Goal: Use online tool/utility: Use online tool/utility

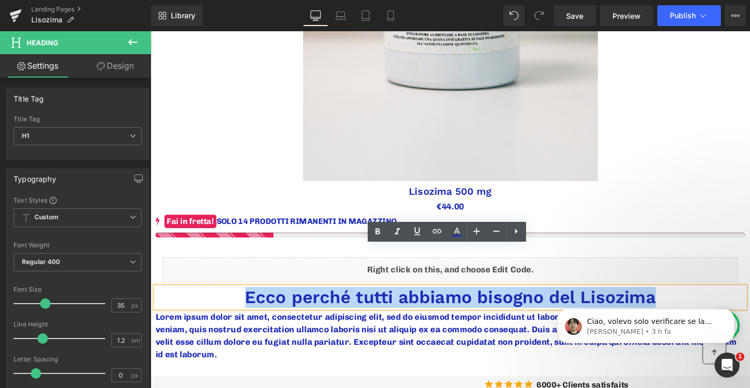
scroll to position [426, 0]
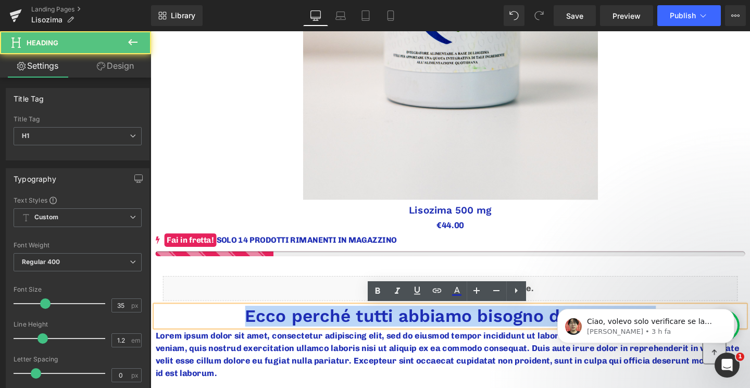
click at [290, 342] on div "Ecco perché tutti abbiamo bisogno del Lisozima" at bounding box center [466, 331] width 620 height 22
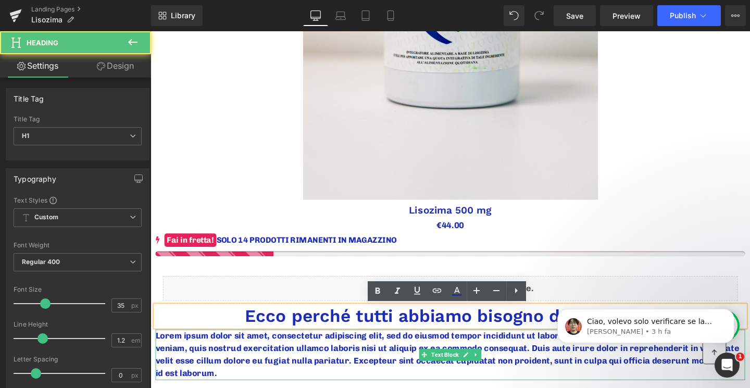
click at [159, 352] on p "Lorem ipsum dolor sit amet, consectetur adipiscing elit, sed do eiusmod tempor …" at bounding box center [466, 371] width 620 height 53
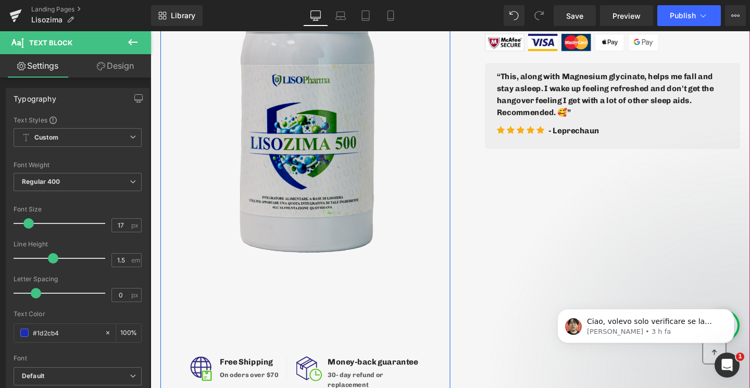
scroll to position [1058, 0]
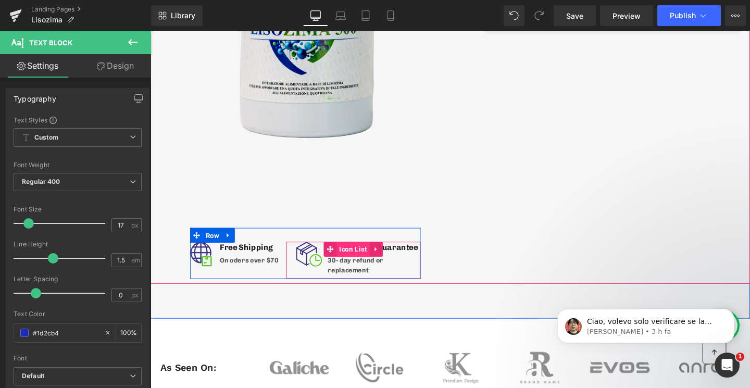
click at [354, 262] on span "Icon List" at bounding box center [363, 261] width 35 height 16
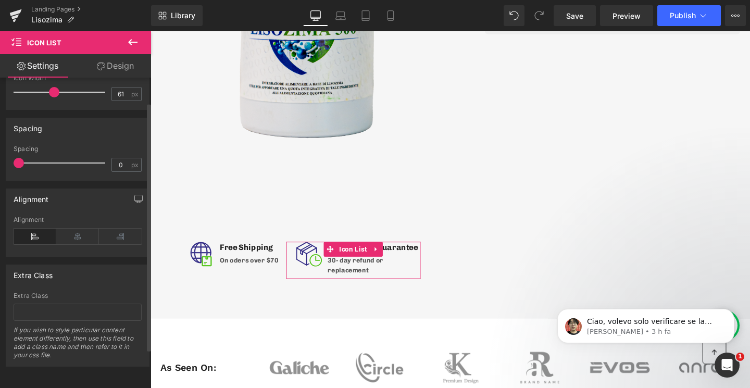
scroll to position [0, 0]
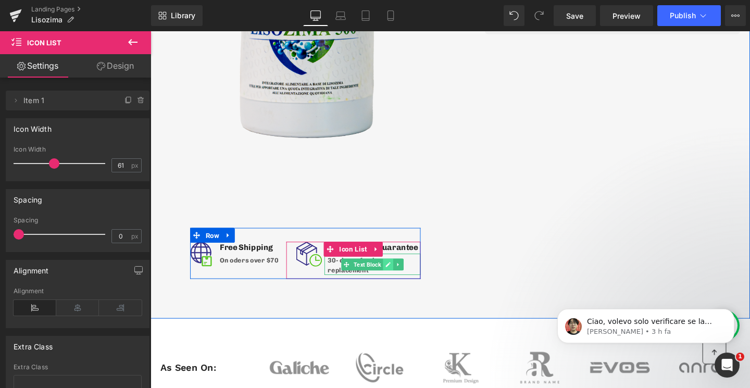
click at [396, 278] on link at bounding box center [400, 276] width 11 height 12
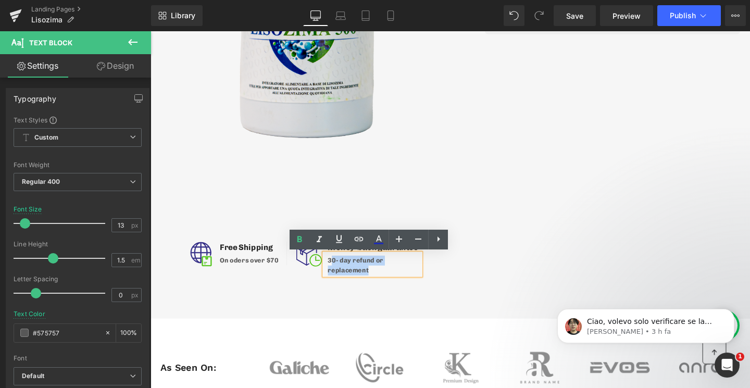
drag, startPoint x: 398, startPoint y: 283, endPoint x: 340, endPoint y: 275, distance: 58.4
click at [340, 275] on p "30- day refund or replacement" at bounding box center [385, 277] width 97 height 20
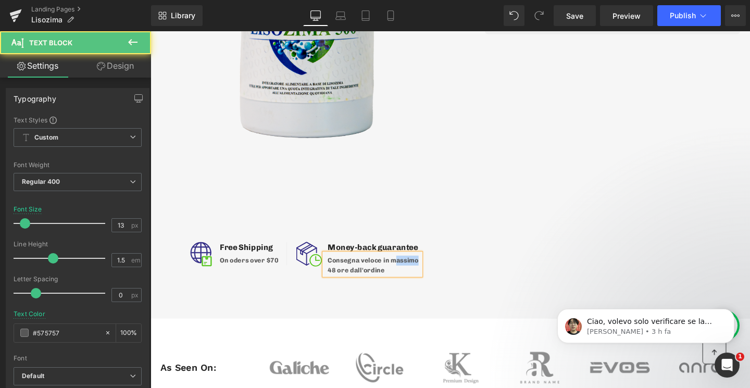
drag, startPoint x: 430, startPoint y: 272, endPoint x: 404, endPoint y: 274, distance: 26.1
click at [404, 274] on p "Consegna veloce in massimo 48 ore dall'ordine" at bounding box center [385, 277] width 97 height 20
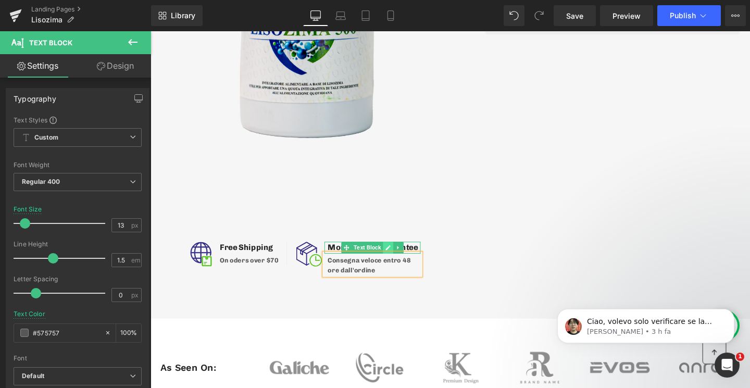
click at [396, 258] on link at bounding box center [400, 259] width 11 height 12
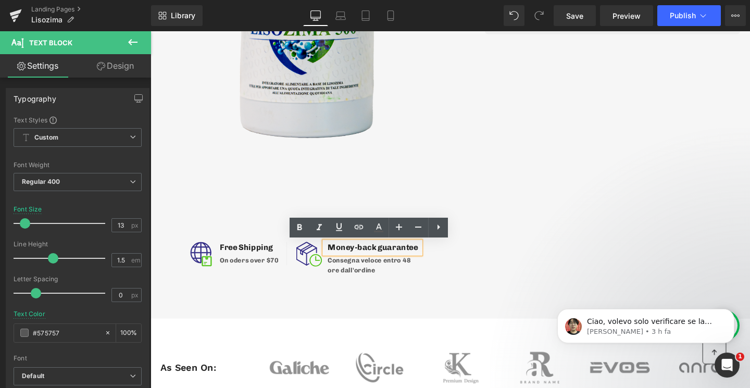
click at [355, 258] on p "Money-back guarantee" at bounding box center [385, 259] width 97 height 12
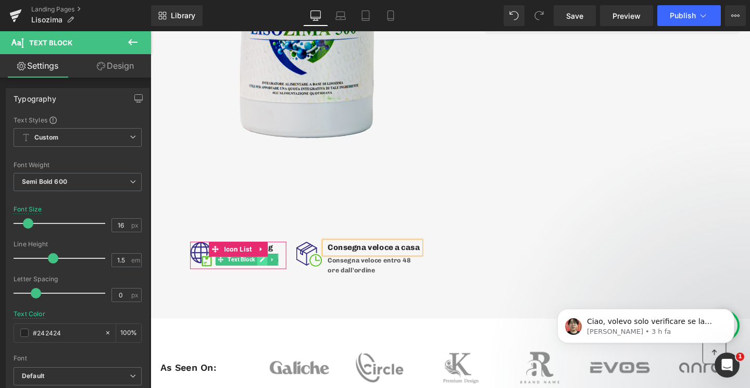
click at [266, 271] on icon at bounding box center [268, 271] width 6 height 6
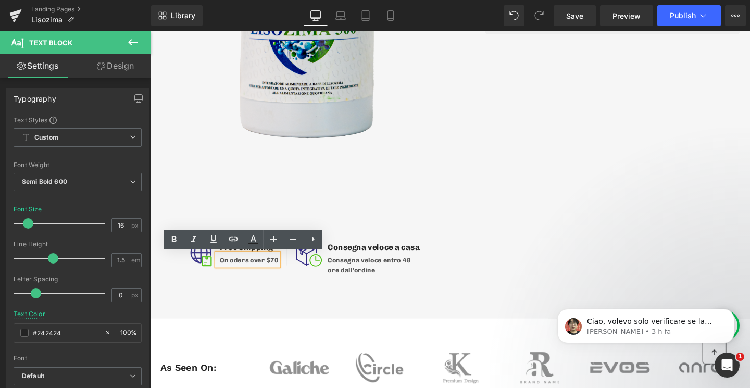
click at [266, 271] on p "On oders over $70" at bounding box center [253, 272] width 61 height 10
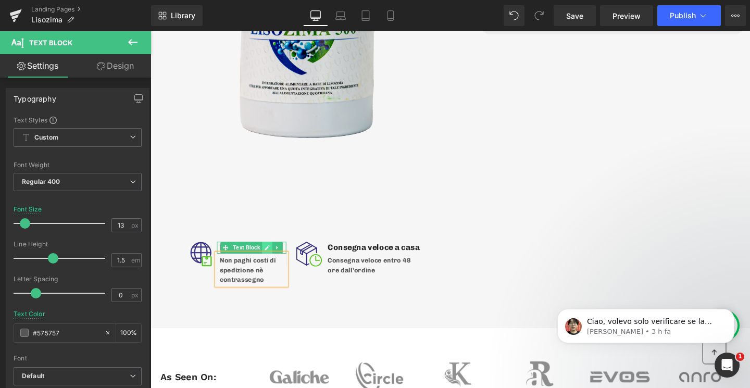
click at [272, 259] on icon at bounding box center [273, 259] width 5 height 5
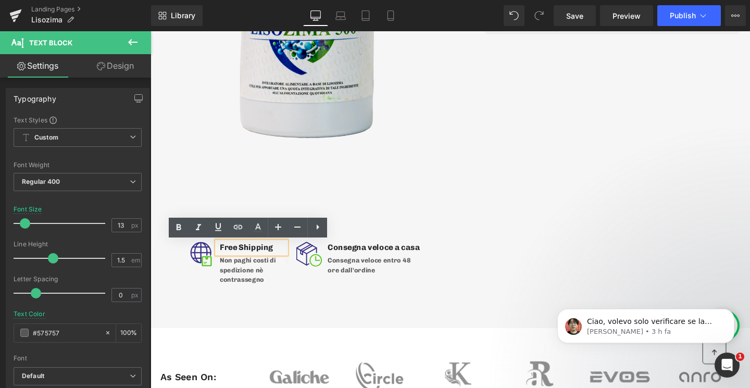
click at [240, 257] on p "Free Shipping" at bounding box center [258, 259] width 70 height 12
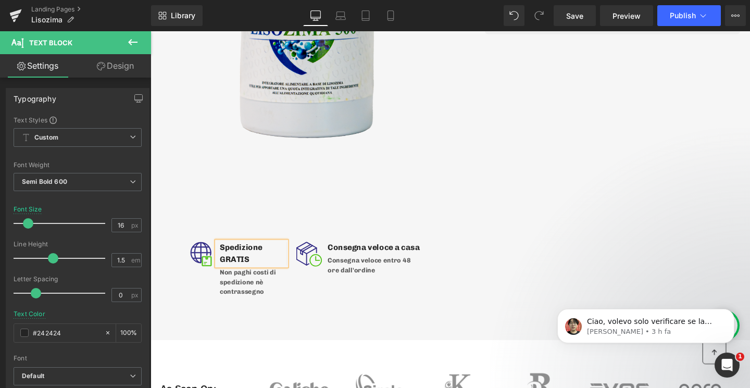
click at [360, 298] on div "Image Spedizione GRATIS Text Block Non paghi costi di spedizione nè contrassegn…" at bounding box center [313, 276] width 242 height 76
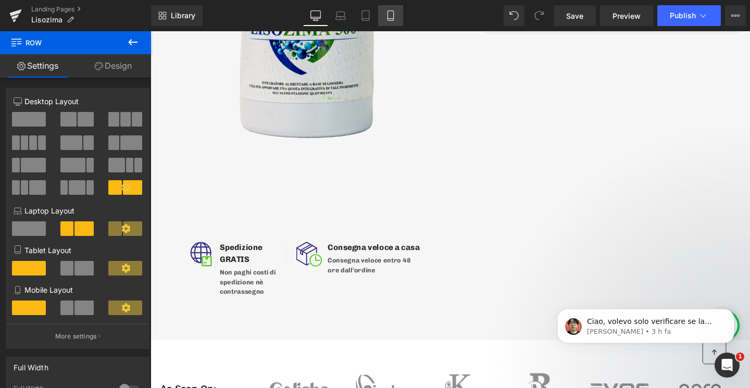
click at [387, 20] on icon at bounding box center [390, 15] width 10 height 10
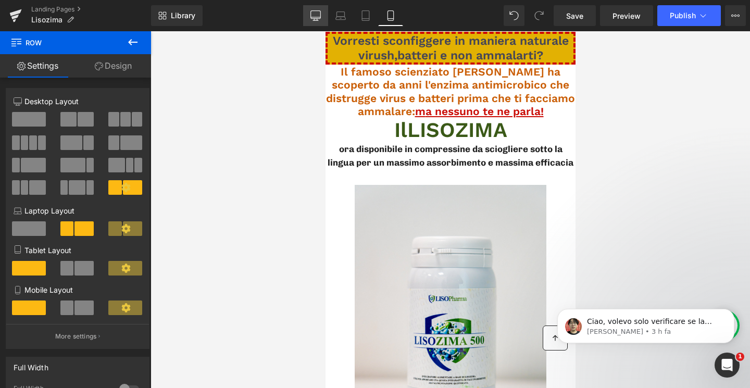
click at [315, 14] on icon at bounding box center [315, 15] width 10 height 10
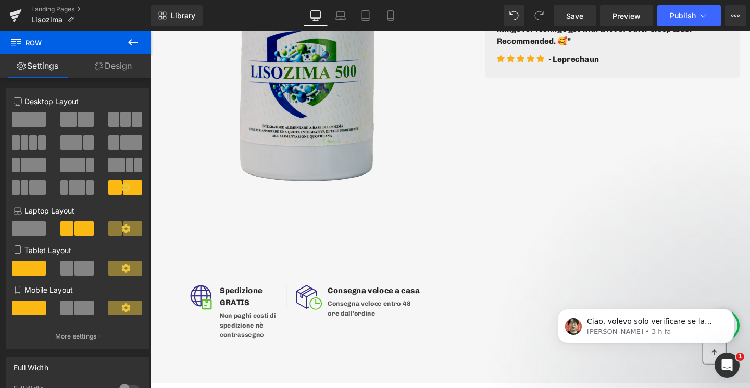
scroll to position [994, 0]
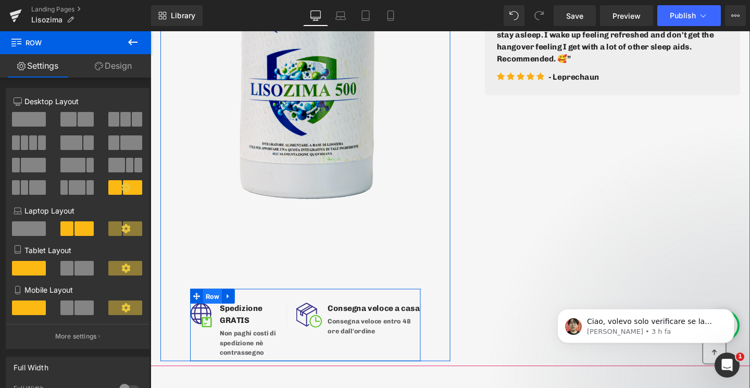
click at [217, 308] on span "Row" at bounding box center [216, 310] width 20 height 16
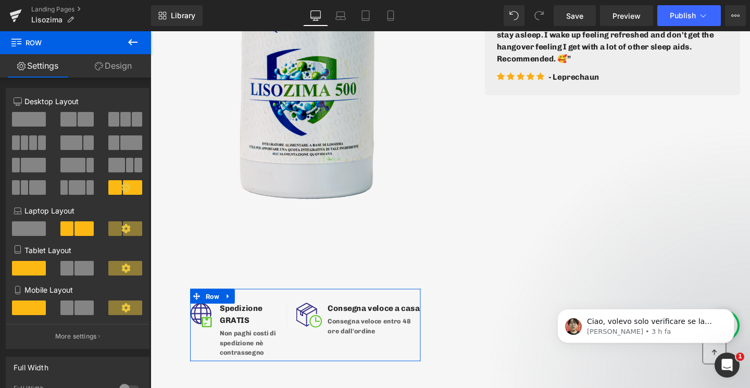
click at [126, 69] on link "Design" at bounding box center [114, 65] width 76 height 23
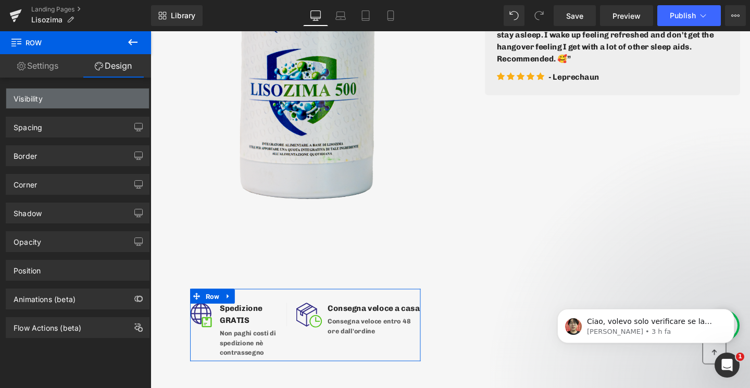
click at [86, 102] on div "Visibility" at bounding box center [77, 99] width 143 height 20
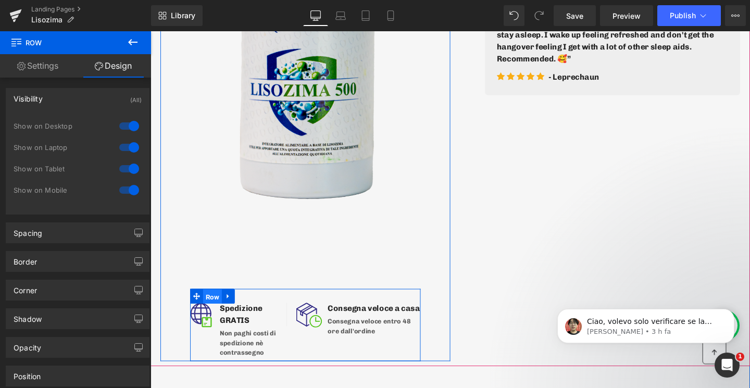
click at [218, 309] on span "Row" at bounding box center [216, 311] width 20 height 16
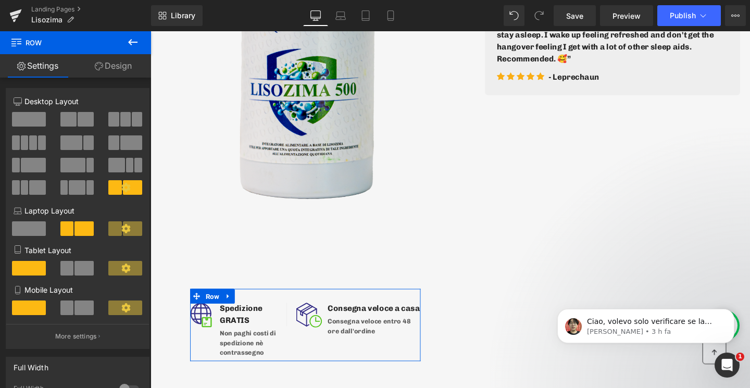
click at [121, 69] on link "Design" at bounding box center [114, 65] width 76 height 23
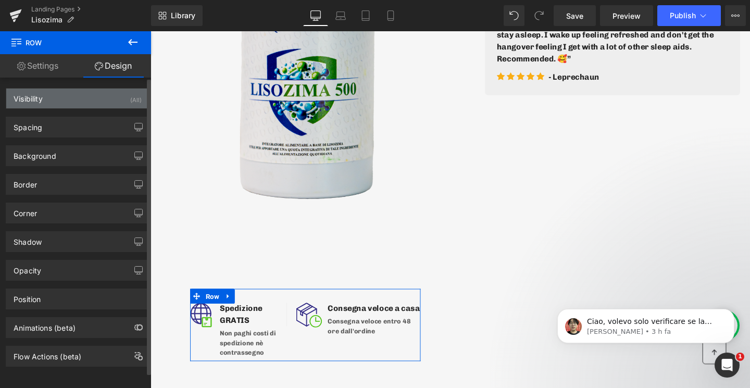
click at [70, 96] on div "Visibility (All)" at bounding box center [77, 99] width 143 height 20
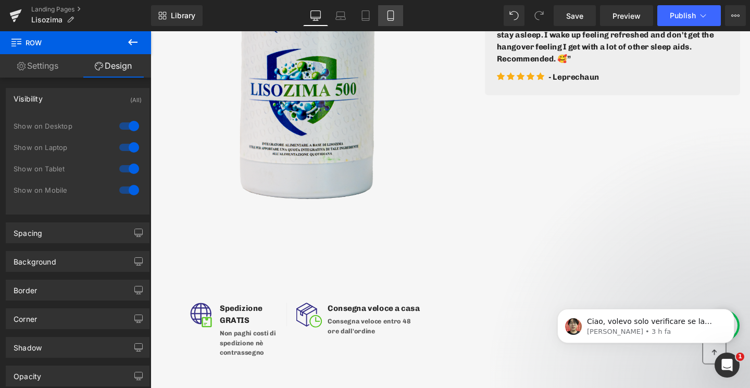
click at [393, 14] on icon at bounding box center [390, 15] width 10 height 10
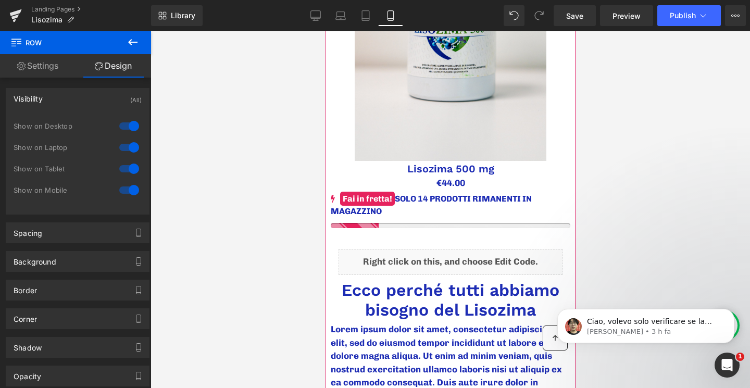
scroll to position [320, 0]
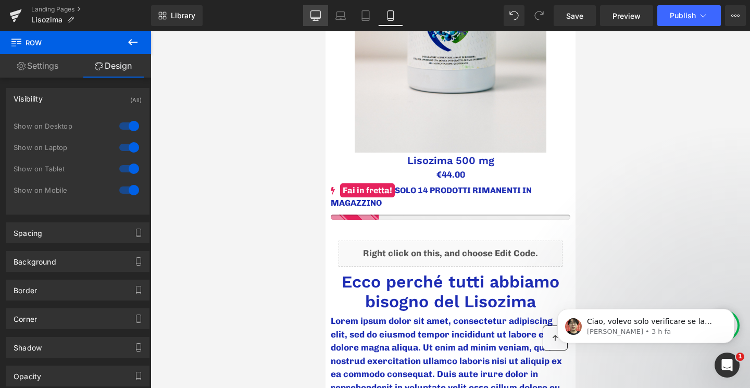
drag, startPoint x: 315, startPoint y: 14, endPoint x: 317, endPoint y: 25, distance: 11.1
click at [315, 14] on icon at bounding box center [315, 15] width 10 height 10
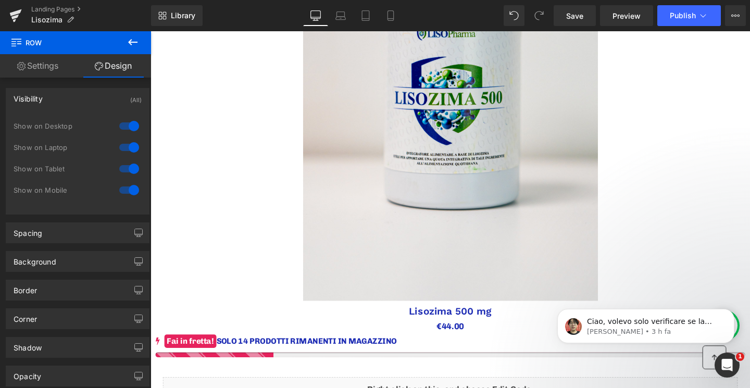
scroll to position [1144, 0]
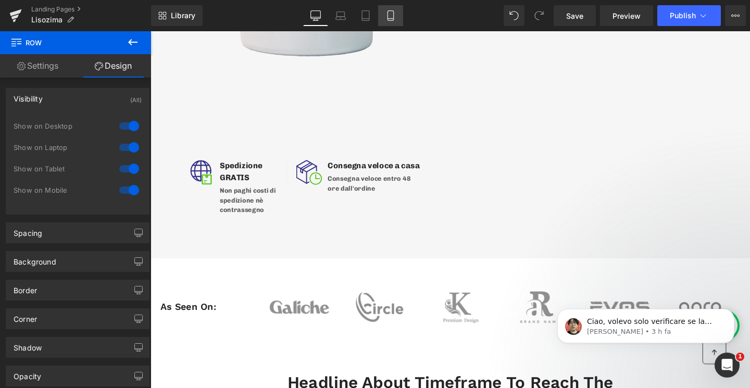
click at [389, 8] on link "Mobile" at bounding box center [390, 15] width 25 height 21
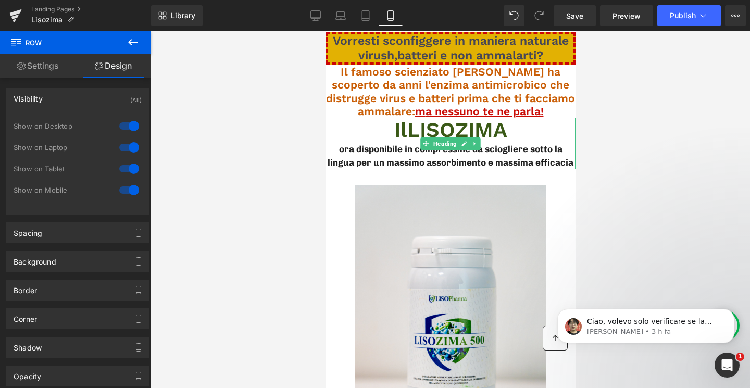
scroll to position [262, 0]
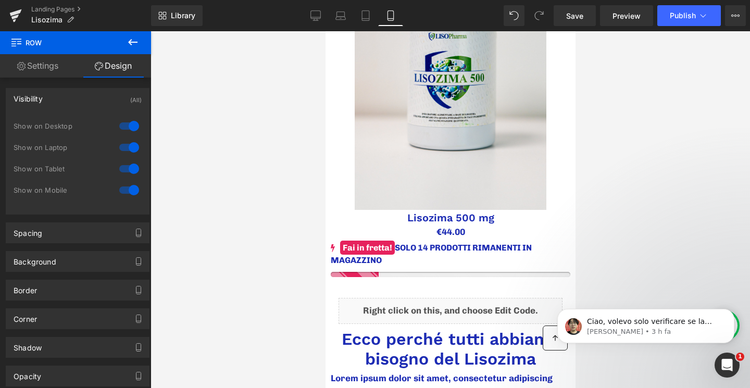
click at [129, 40] on icon at bounding box center [133, 42] width 12 height 12
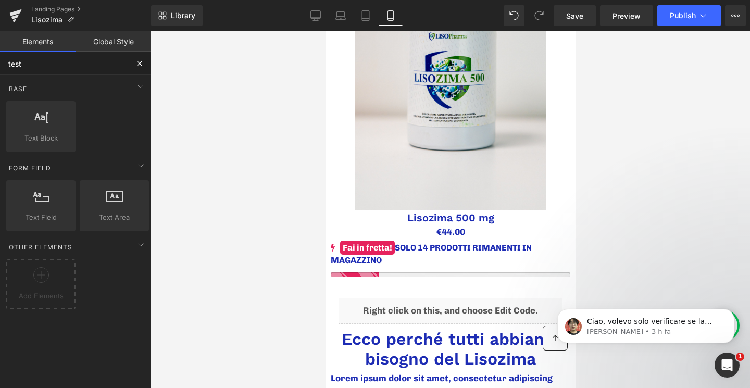
click at [118, 62] on input "test" at bounding box center [64, 63] width 128 height 23
type input "t"
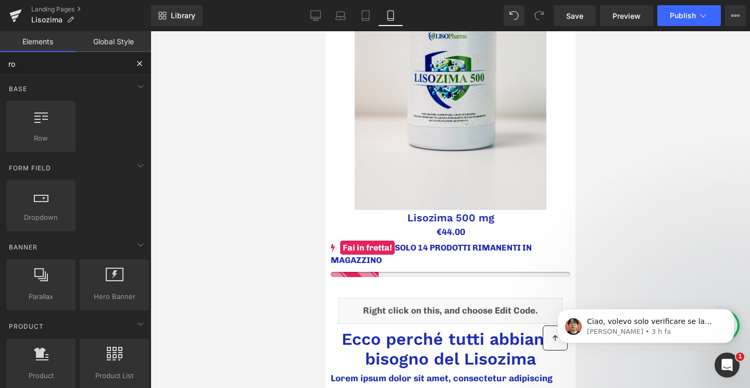
type input "row"
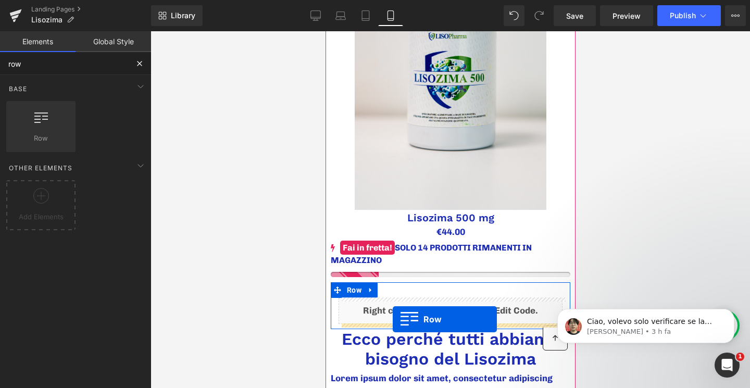
drag, startPoint x: 371, startPoint y: 151, endPoint x: 392, endPoint y: 319, distance: 170.1
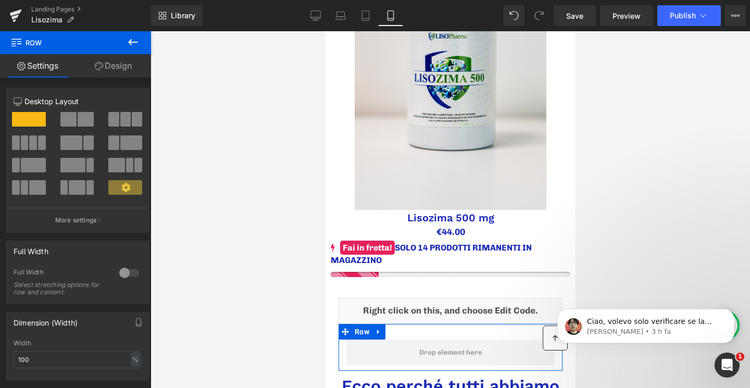
click at [73, 118] on span at bounding box center [68, 119] width 16 height 15
type input "1200"
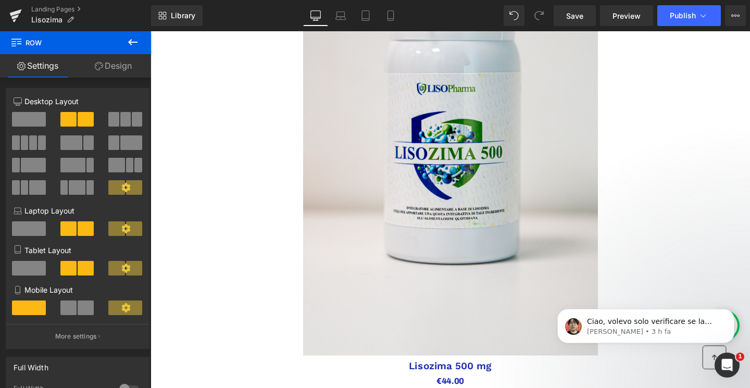
scroll to position [696, 0]
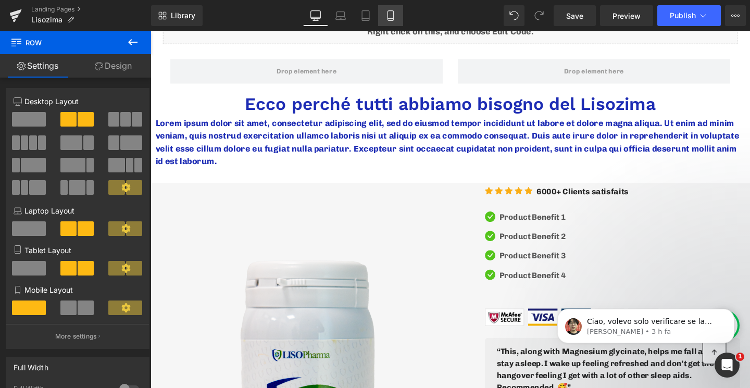
click at [397, 21] on link "Mobile" at bounding box center [390, 15] width 25 height 21
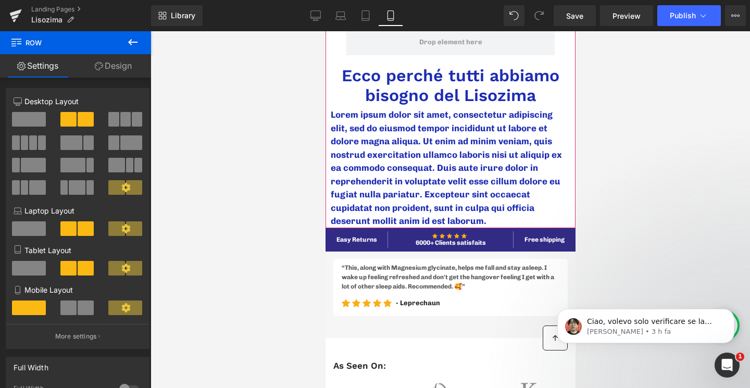
scroll to position [500, 0]
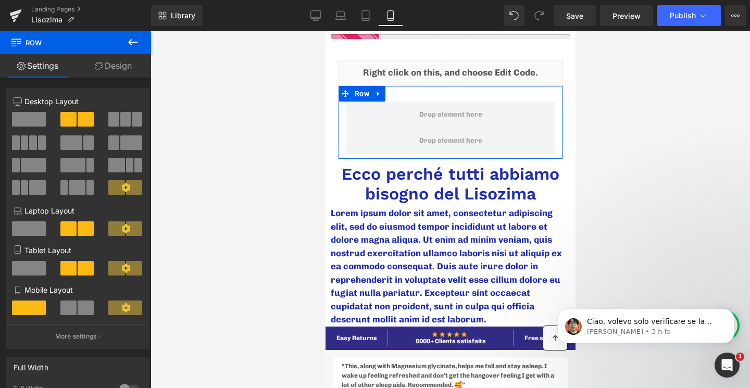
click at [124, 66] on link "Design" at bounding box center [114, 65] width 76 height 23
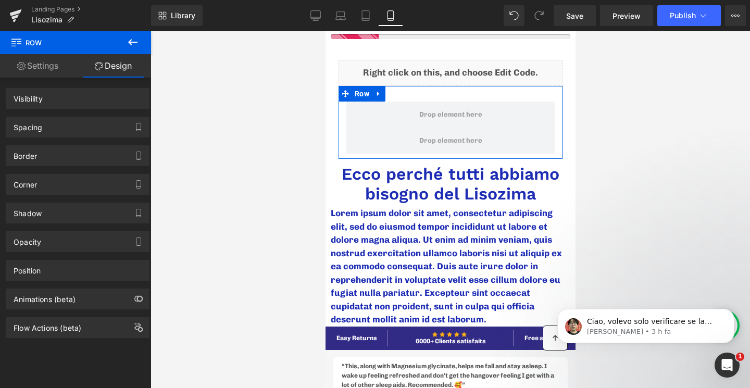
click at [56, 69] on link "Settings" at bounding box center [38, 65] width 76 height 23
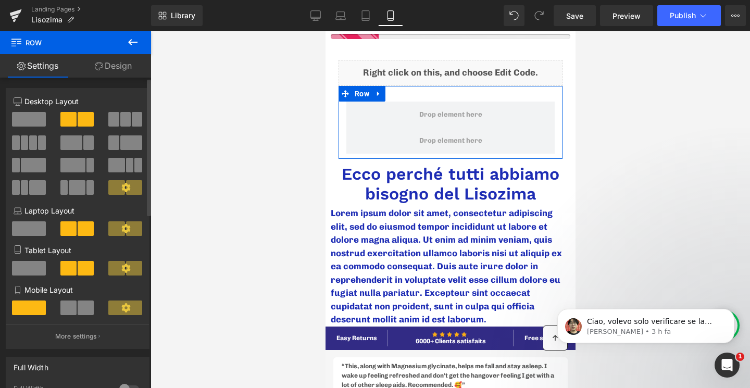
click at [74, 310] on span at bounding box center [68, 307] width 16 height 15
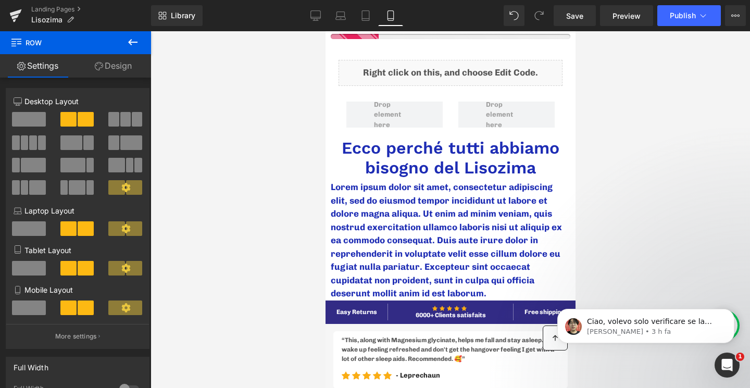
click at [133, 43] on icon at bounding box center [133, 42] width 12 height 12
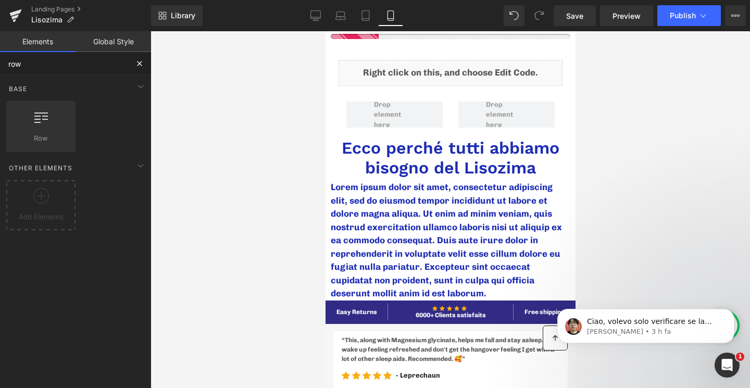
click at [90, 68] on input "row" at bounding box center [64, 63] width 128 height 23
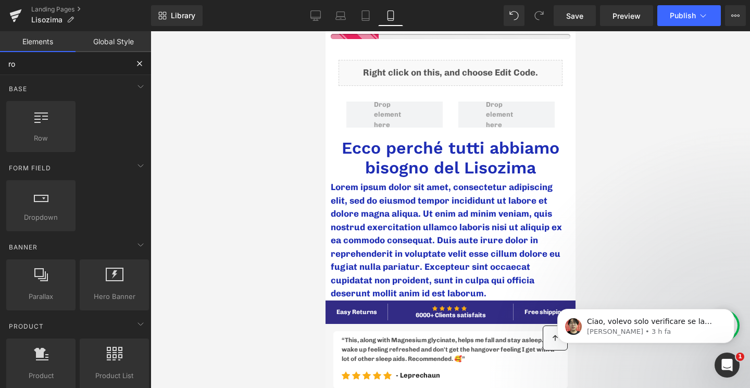
type input "r"
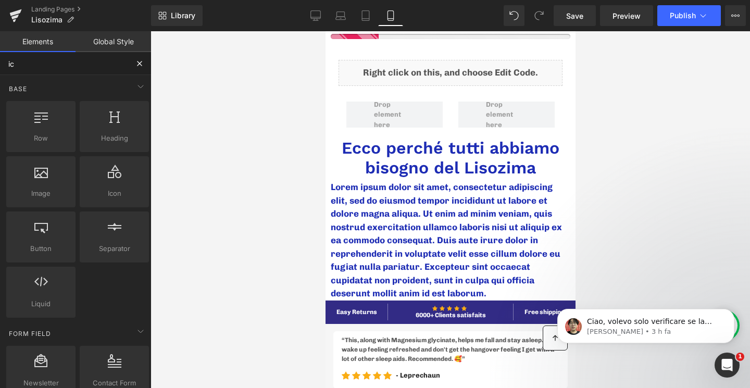
type input "ico"
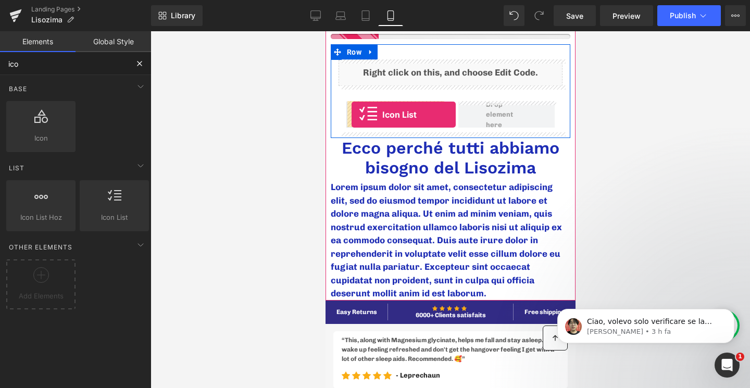
drag, startPoint x: 417, startPoint y: 236, endPoint x: 351, endPoint y: 115, distance: 138.4
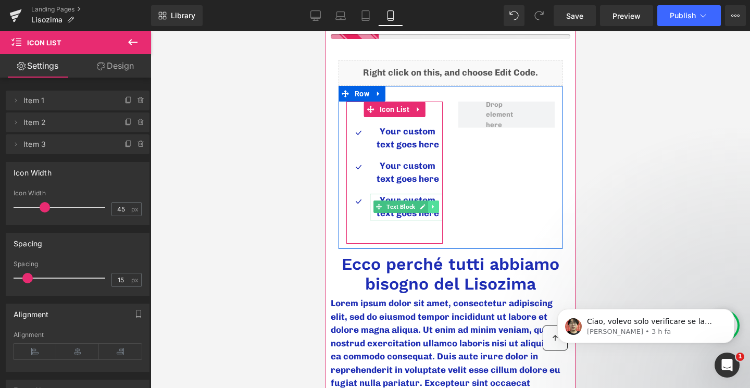
drag, startPoint x: 398, startPoint y: 208, endPoint x: 435, endPoint y: 207, distance: 37.0
click at [400, 208] on span "Text Block" at bounding box center [400, 207] width 33 height 12
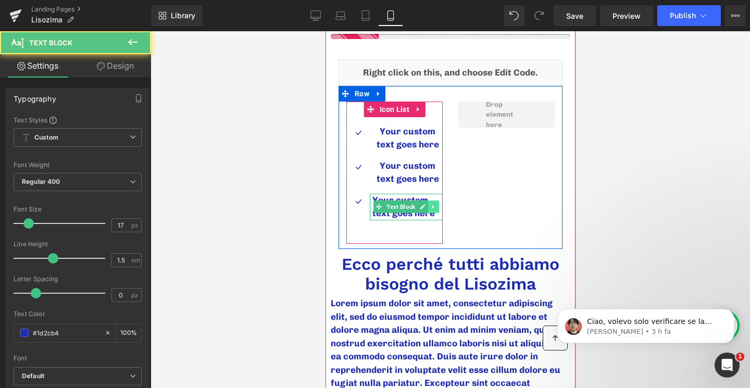
click at [435, 207] on icon at bounding box center [433, 207] width 6 height 6
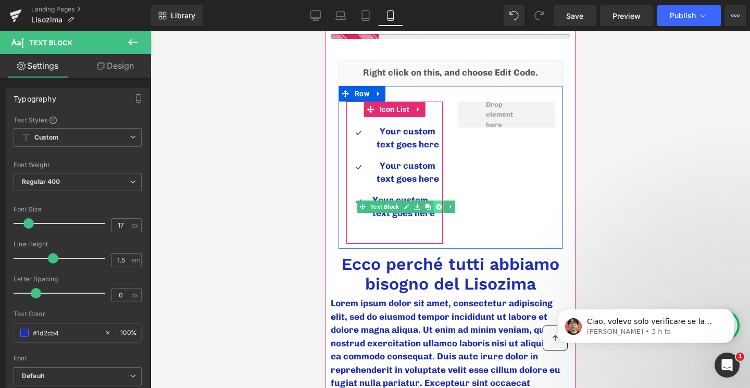
click at [437, 207] on icon at bounding box center [438, 207] width 6 height 6
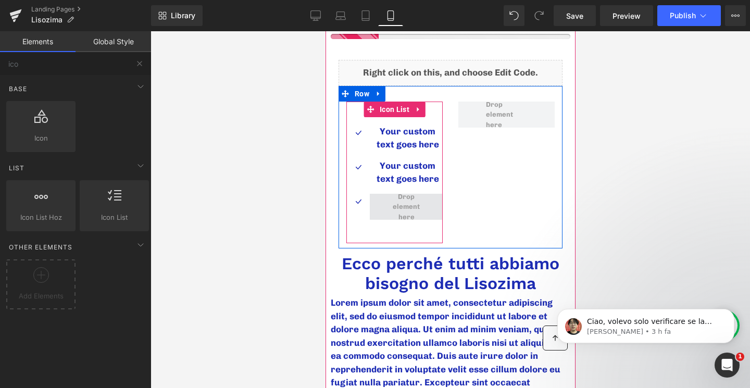
click at [385, 197] on span at bounding box center [405, 207] width 73 height 26
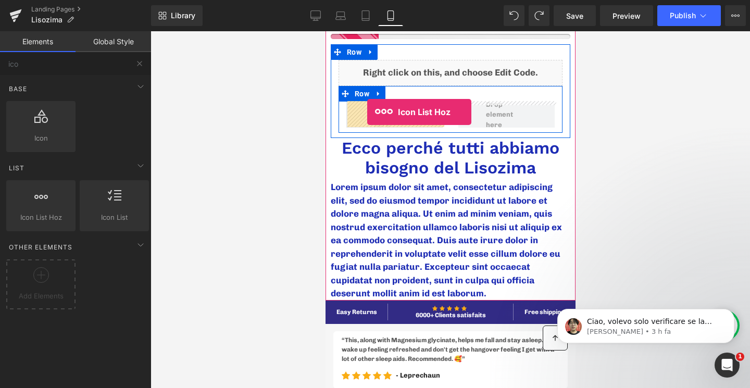
drag, startPoint x: 372, startPoint y: 240, endPoint x: 367, endPoint y: 111, distance: 128.7
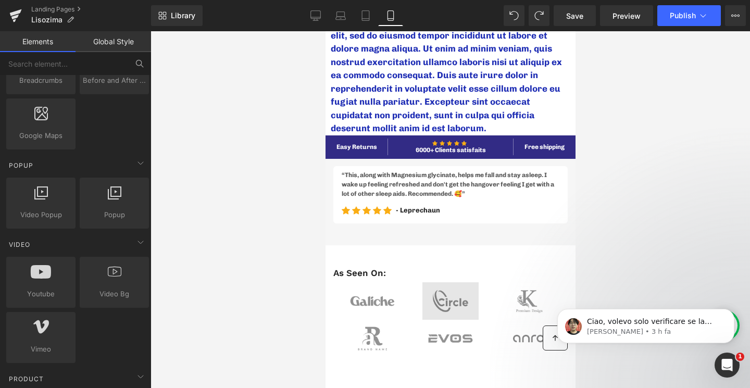
scroll to position [629, 0]
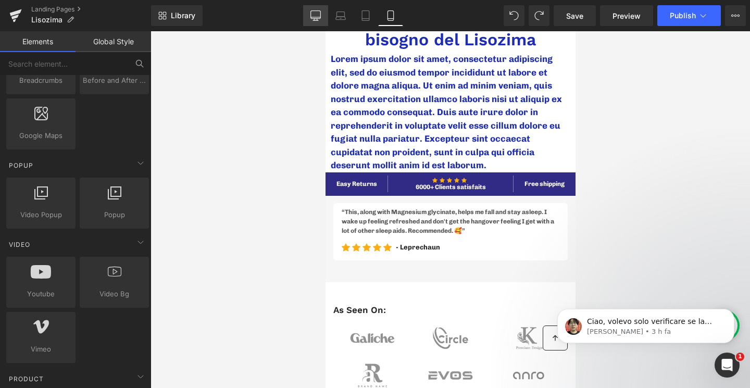
click at [319, 17] on icon at bounding box center [315, 15] width 10 height 10
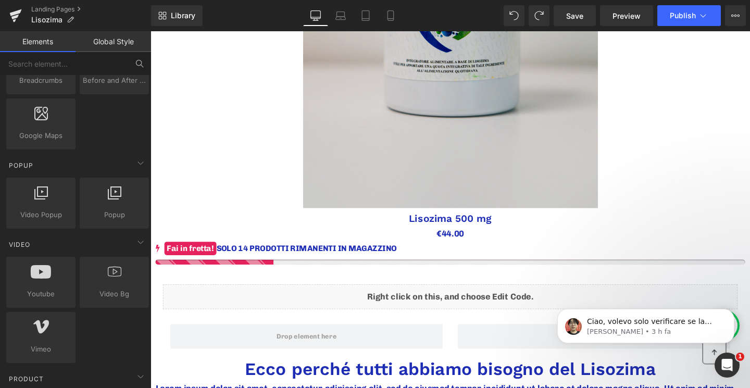
scroll to position [440, 0]
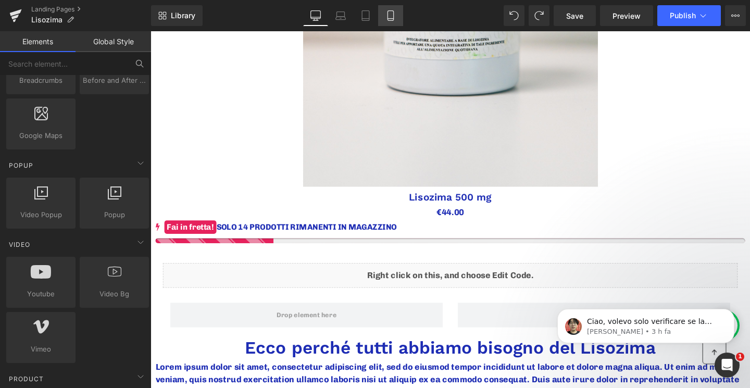
click at [392, 17] on icon at bounding box center [390, 15] width 10 height 10
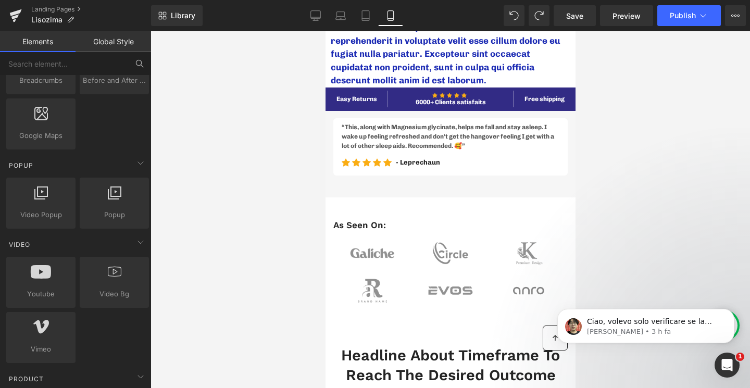
scroll to position [759, 0]
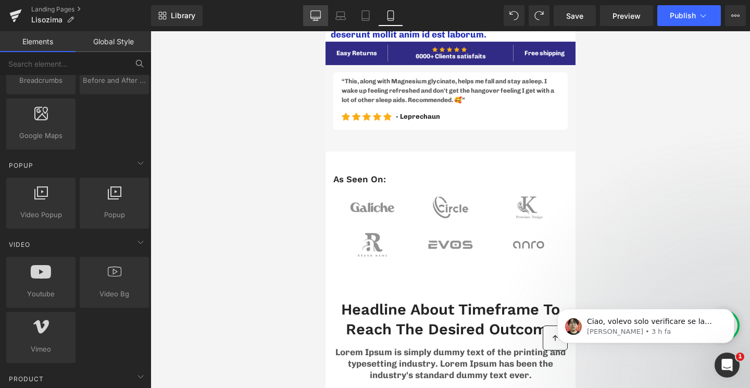
click at [319, 19] on icon at bounding box center [315, 15] width 10 height 10
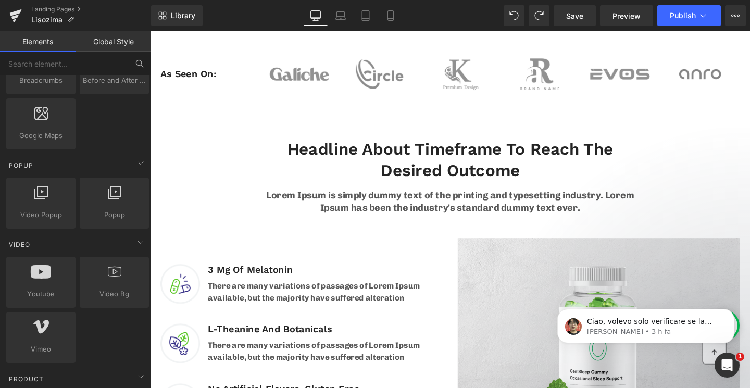
scroll to position [1473, 0]
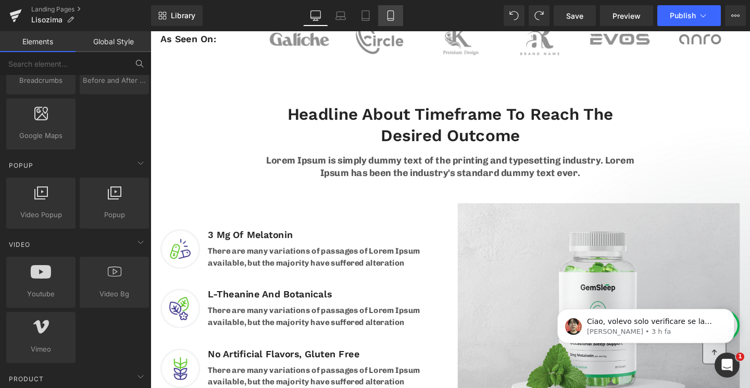
click at [402, 12] on link "Mobile" at bounding box center [390, 15] width 25 height 21
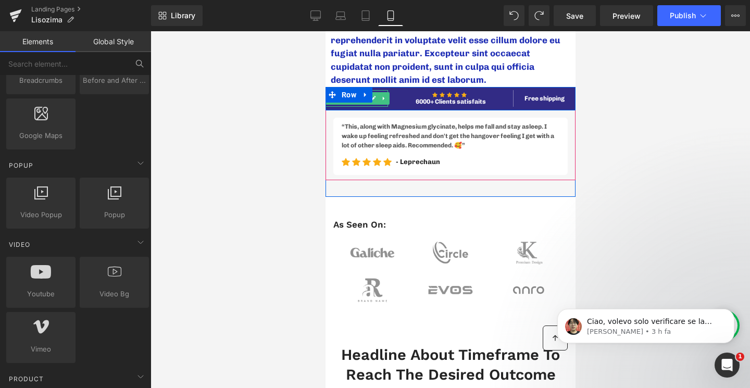
scroll to position [763, 0]
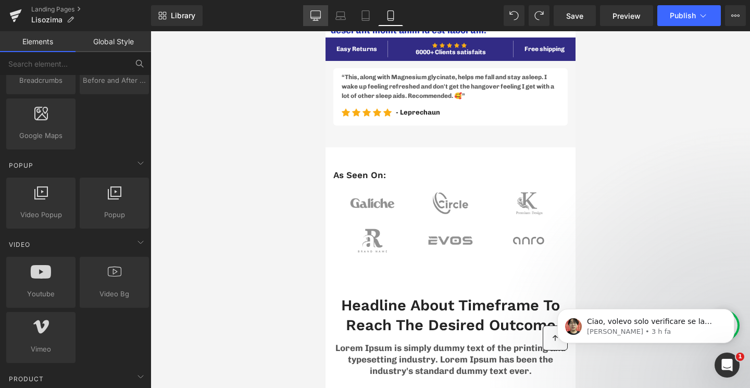
click at [323, 19] on link "Desktop" at bounding box center [315, 15] width 25 height 21
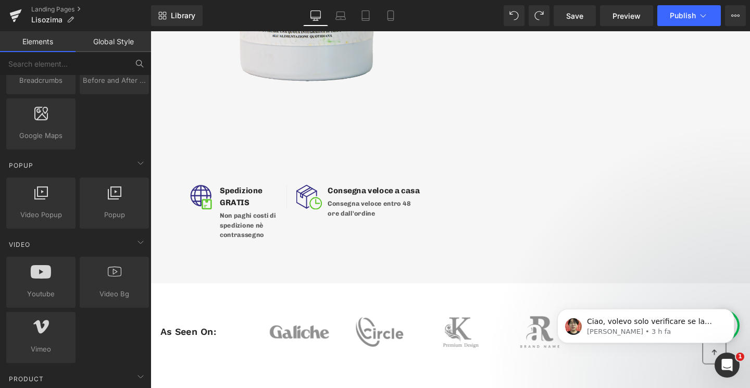
scroll to position [1465, 0]
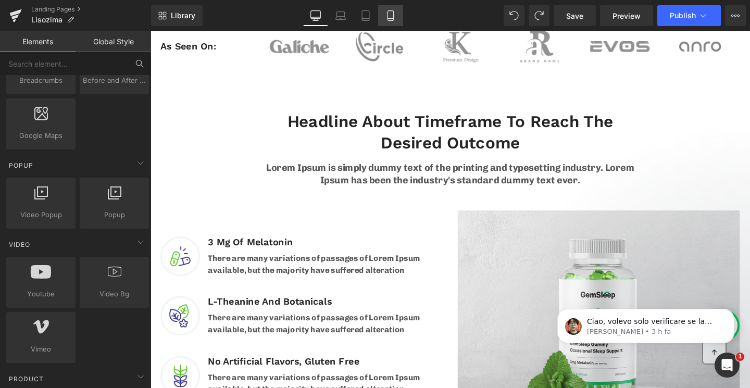
click at [391, 20] on icon at bounding box center [390, 15] width 10 height 10
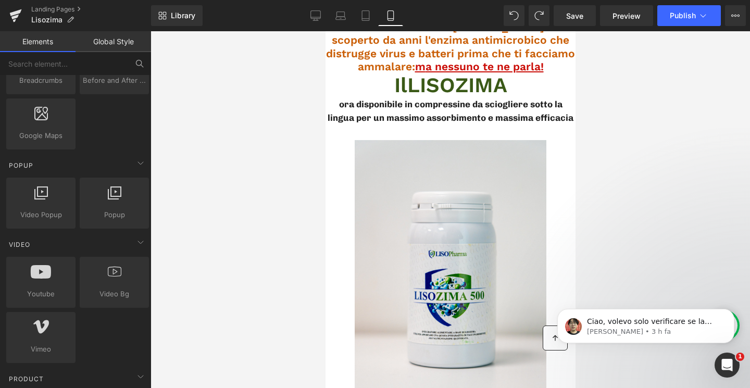
scroll to position [403, 0]
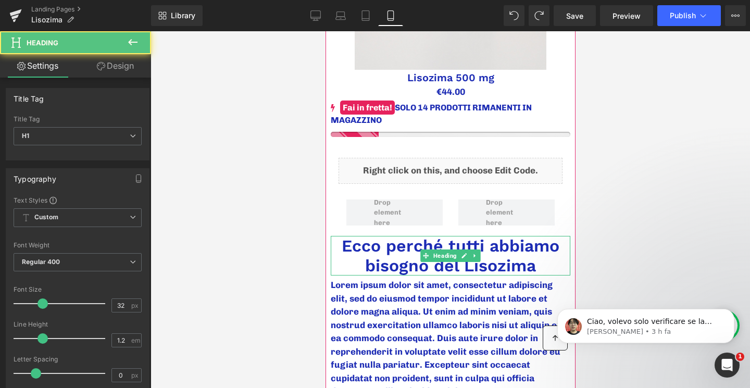
click at [393, 252] on h1 "Ecco perché tutti abbiamo bisogno del Lisozima" at bounding box center [450, 256] width 240 height 40
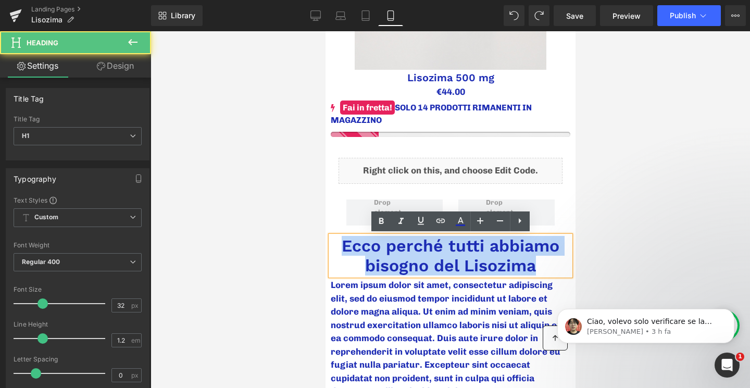
click at [407, 252] on h1 "Ecco perché tutti abbiamo bisogno del Lisozima" at bounding box center [450, 256] width 240 height 40
drag, startPoint x: 537, startPoint y: 267, endPoint x: 345, endPoint y: 244, distance: 193.5
click at [345, 244] on h1 "Ecco perché tutti abbiamo bisogno del Lisozima" at bounding box center [450, 256] width 240 height 40
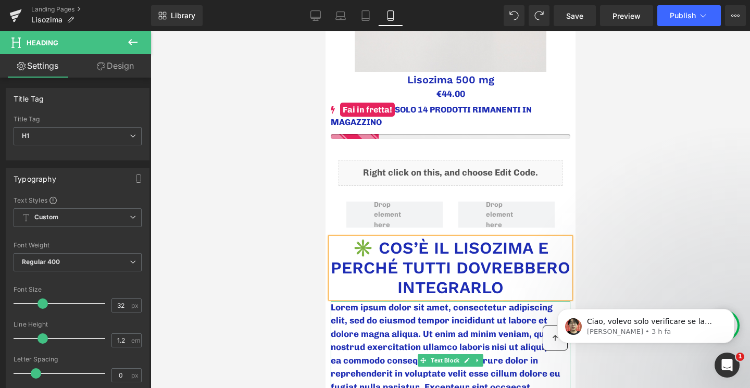
scroll to position [500, 0]
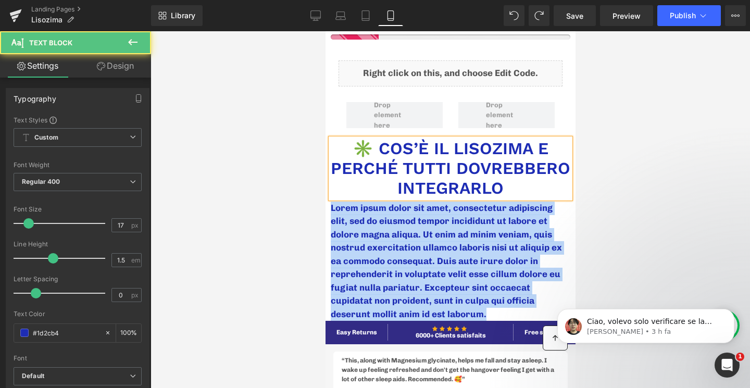
drag, startPoint x: 357, startPoint y: 240, endPoint x: 308, endPoint y: 199, distance: 64.0
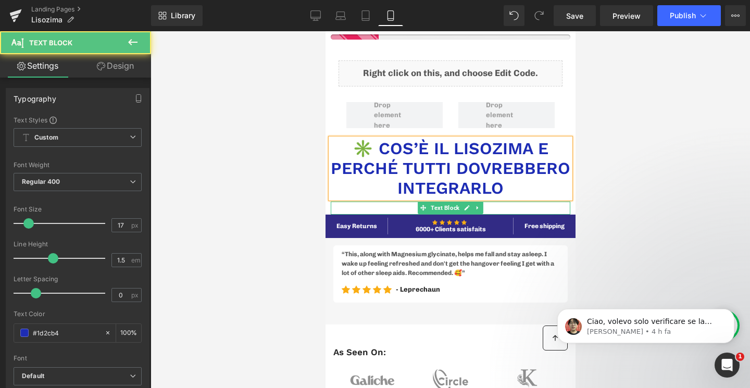
click at [366, 206] on p at bounding box center [450, 209] width 240 height 14
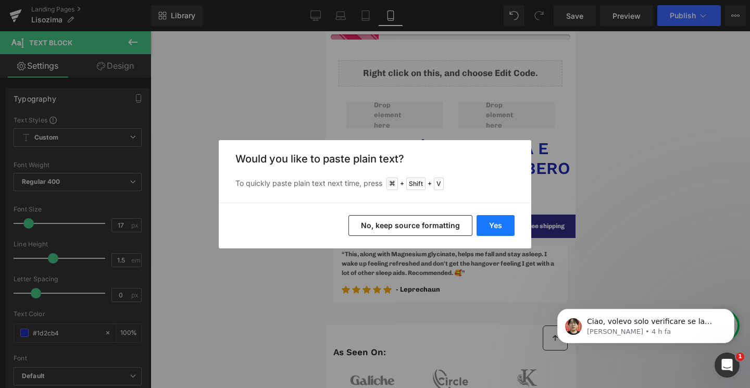
click at [487, 226] on button "Yes" at bounding box center [496, 225] width 38 height 21
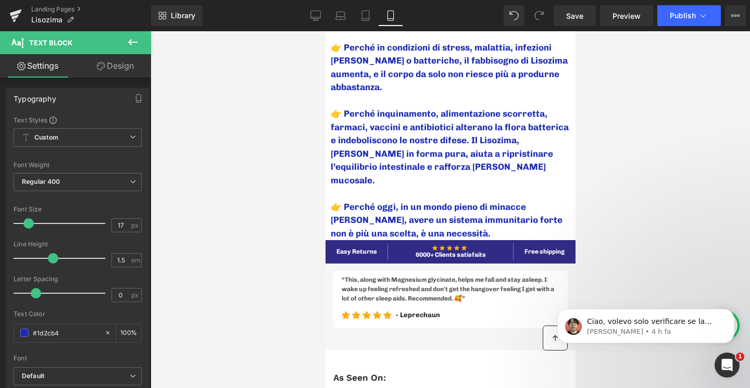
scroll to position [1195, 0]
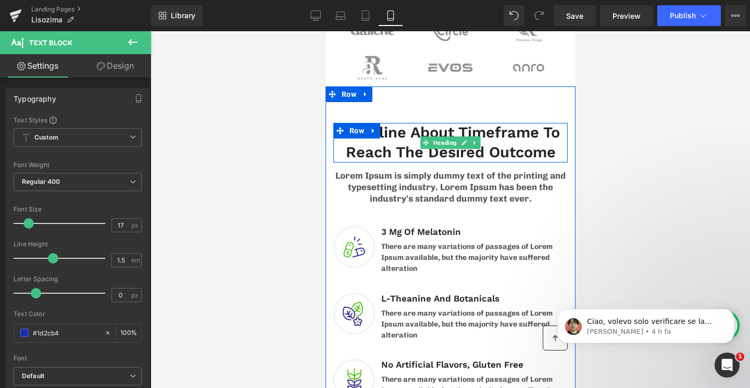
click at [405, 123] on h2 "Headline About Timeframe To Reach The Desired Outcome" at bounding box center [450, 142] width 234 height 39
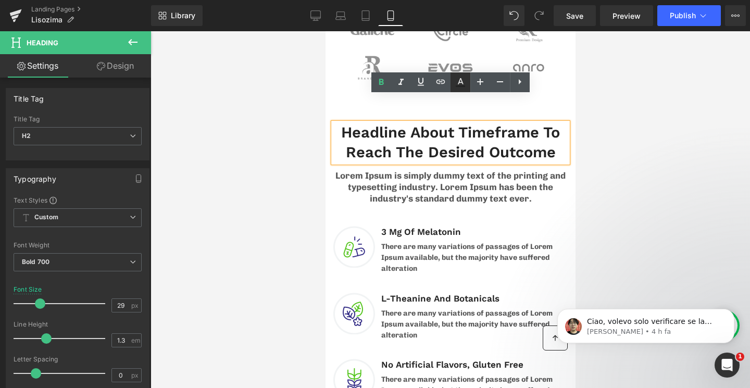
click at [458, 83] on icon at bounding box center [461, 81] width 6 height 6
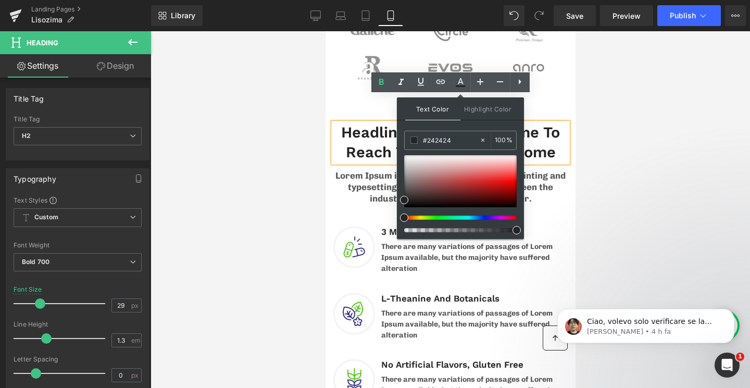
click at [361, 125] on h2 "Headline About Timeframe To Reach The Desired Outcome" at bounding box center [450, 142] width 234 height 39
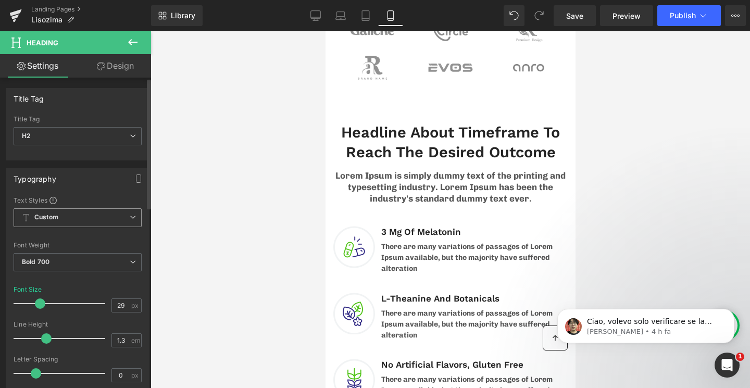
click at [60, 217] on span "Custom Setup Global Style" at bounding box center [78, 217] width 128 height 19
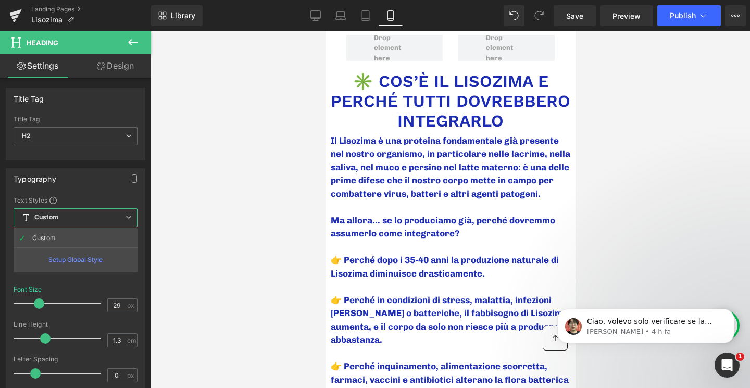
scroll to position [553, 0]
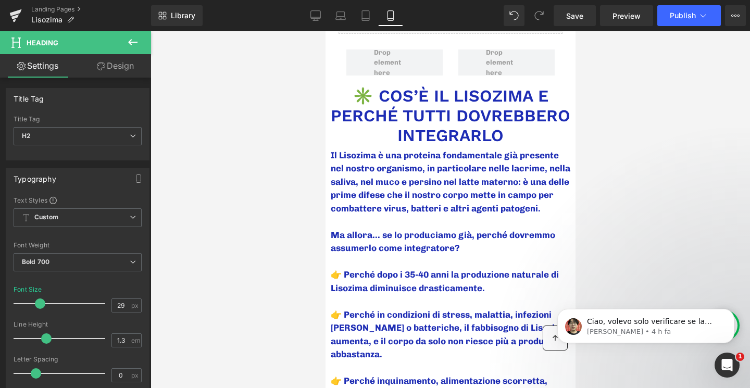
click at [417, 112] on h1 "✳️ COS’È IL LISOZIMA E PERCHÉ TUTTI DOVREBBERO INTEGRARLO" at bounding box center [450, 116] width 240 height 60
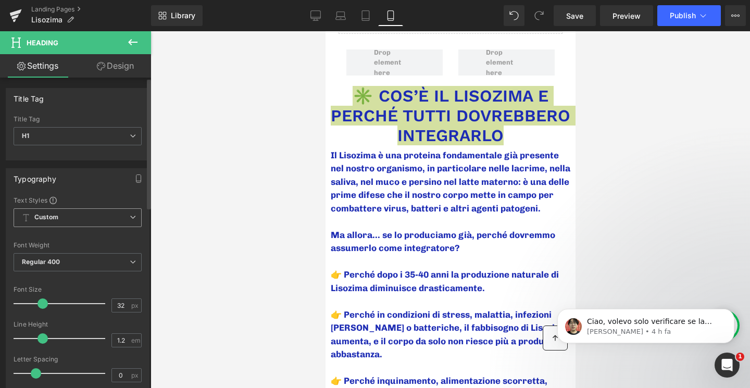
click at [97, 213] on span "Custom Setup Global Style" at bounding box center [78, 217] width 128 height 19
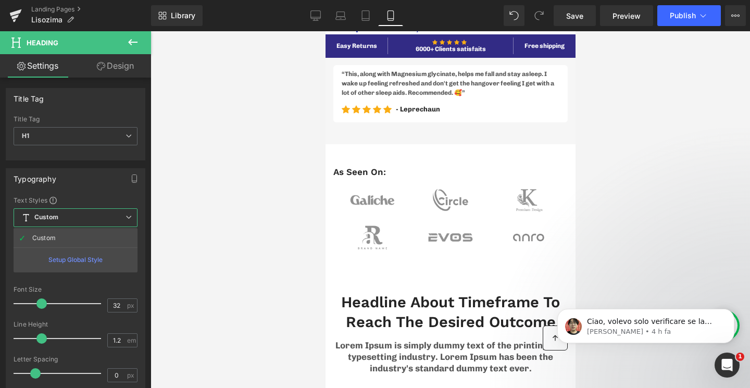
scroll to position [1126, 0]
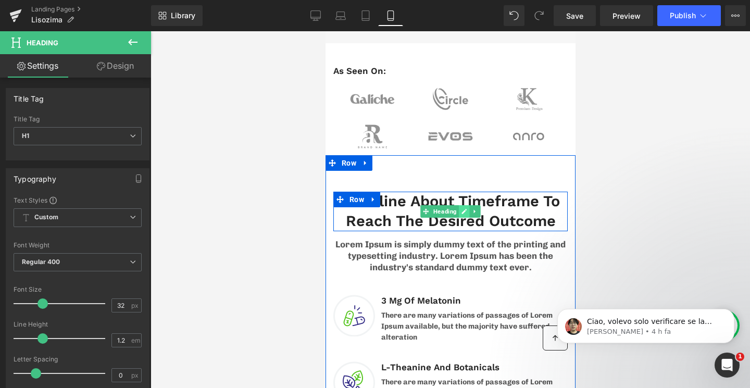
click at [461, 209] on icon at bounding box center [463, 211] width 5 height 5
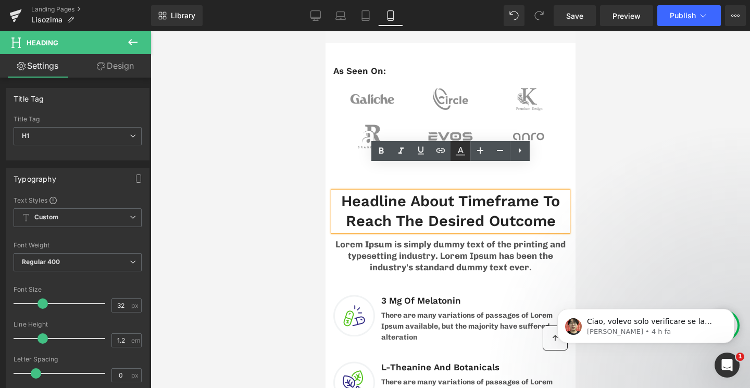
click at [455, 149] on icon at bounding box center [460, 151] width 12 height 12
type input "#676767"
type input "100"
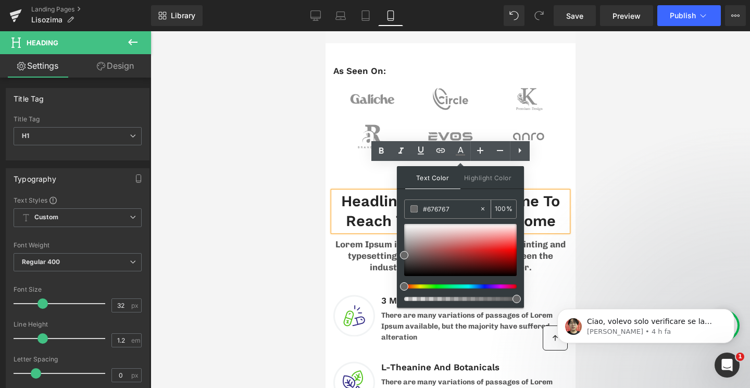
click at [448, 210] on input "#676767" at bounding box center [451, 208] width 56 height 11
drag, startPoint x: 333, startPoint y: 196, endPoint x: 337, endPoint y: 124, distance: 72.5
click at [333, 196] on h2 "Headline About Timeframe To Reach The Desired Outcome" at bounding box center [450, 211] width 234 height 39
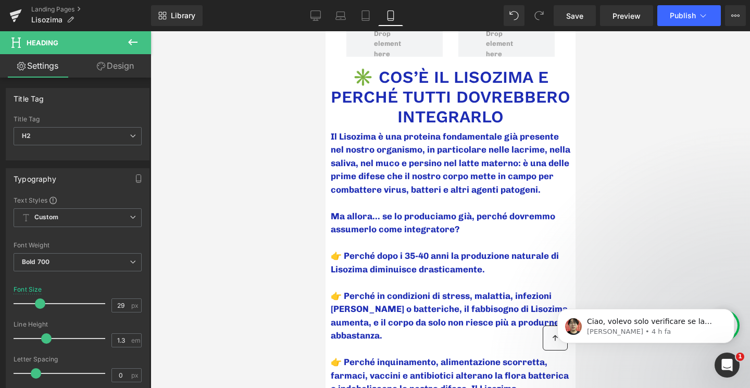
scroll to position [553, 0]
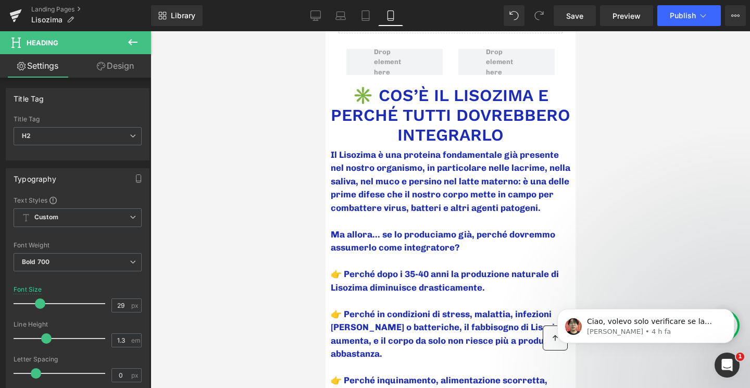
click at [414, 116] on h1 "✳️ COS’È IL LISOZIMA E PERCHÉ TUTTI DOVREBBERO INTEGRARLO" at bounding box center [450, 115] width 240 height 60
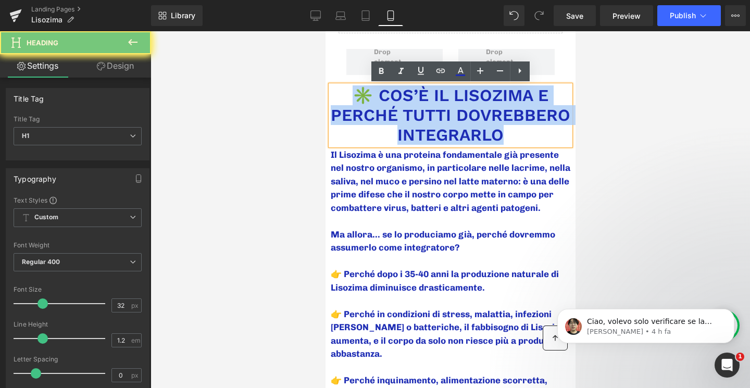
click at [414, 116] on h1 "✳️ COS’È IL LISOZIMA E PERCHÉ TUTTI DOVREBBERO INTEGRARLO" at bounding box center [450, 115] width 240 height 60
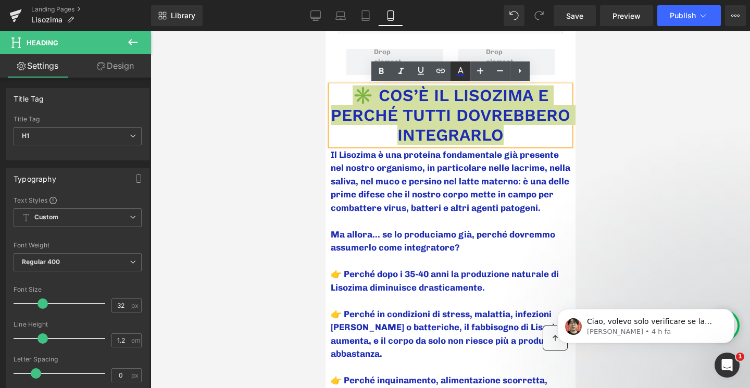
click at [454, 74] on icon at bounding box center [460, 71] width 12 height 12
type input "#1d2cb4"
type input "100"
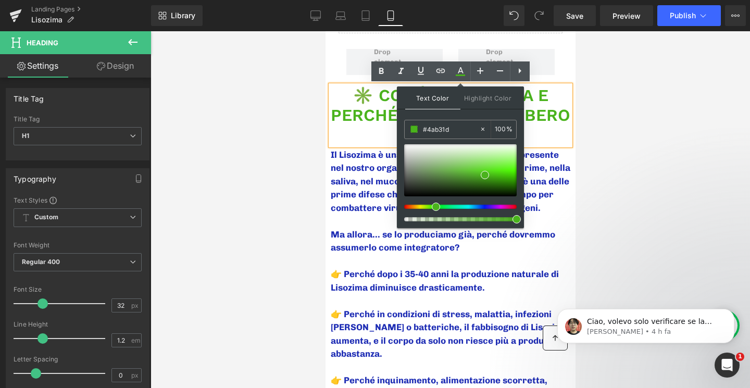
drag, startPoint x: 475, startPoint y: 206, endPoint x: 430, endPoint y: 206, distance: 44.8
click at [430, 206] on div at bounding box center [456, 207] width 112 height 4
drag, startPoint x: 483, startPoint y: 176, endPoint x: 466, endPoint y: 179, distance: 18.0
click at [466, 179] on span at bounding box center [468, 178] width 8 height 8
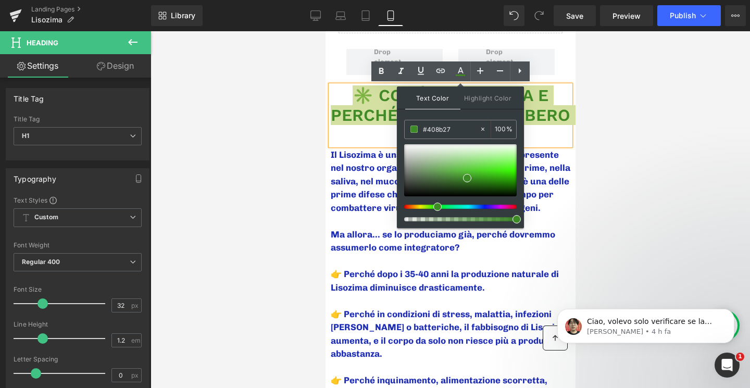
click at [434, 207] on span at bounding box center [437, 207] width 8 height 8
type input "#297513"
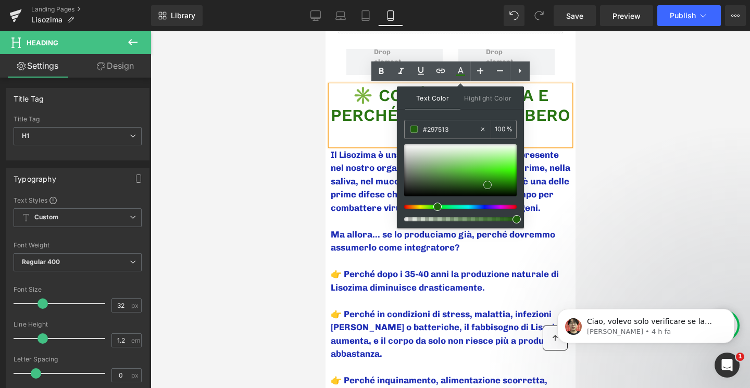
drag, startPoint x: 470, startPoint y: 174, endPoint x: 487, endPoint y: 185, distance: 20.8
click at [487, 185] on div at bounding box center [460, 170] width 112 height 52
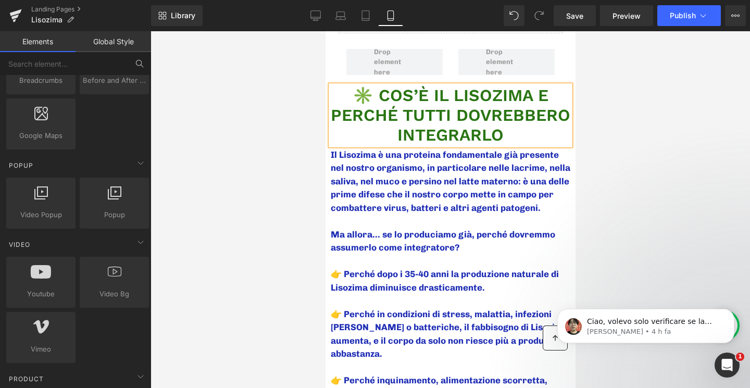
click at [699, 185] on div at bounding box center [450, 209] width 599 height 357
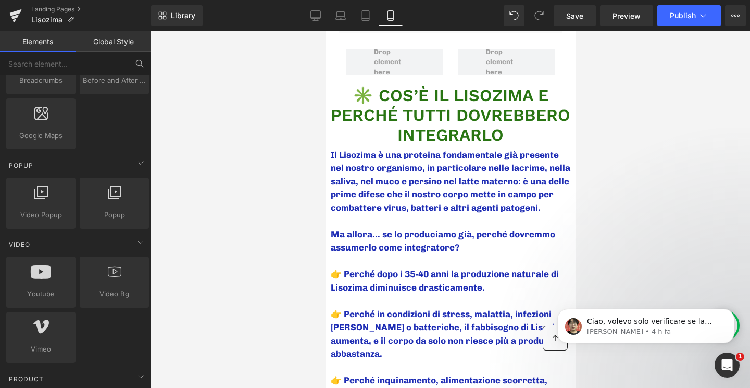
click at [630, 187] on div at bounding box center [450, 209] width 599 height 357
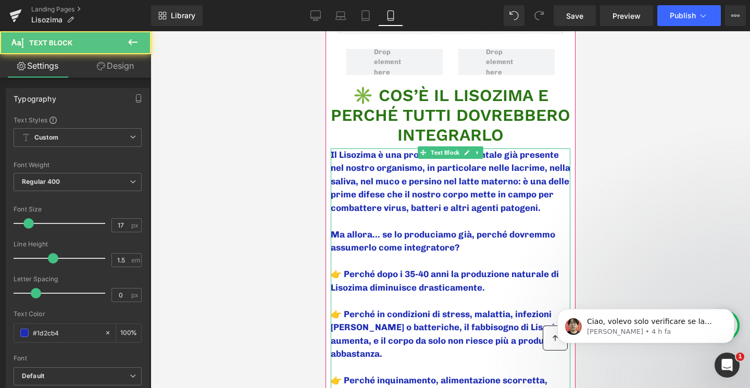
click at [508, 176] on p "Il Lisozima è una proteina fondamentale già presente nel nostro organismo, in p…" at bounding box center [450, 181] width 240 height 67
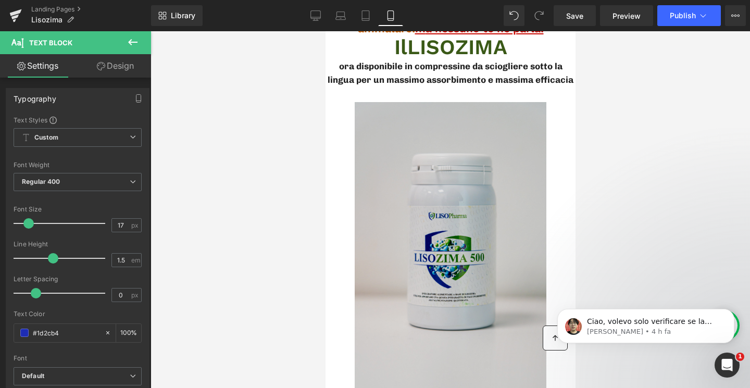
scroll to position [0, 0]
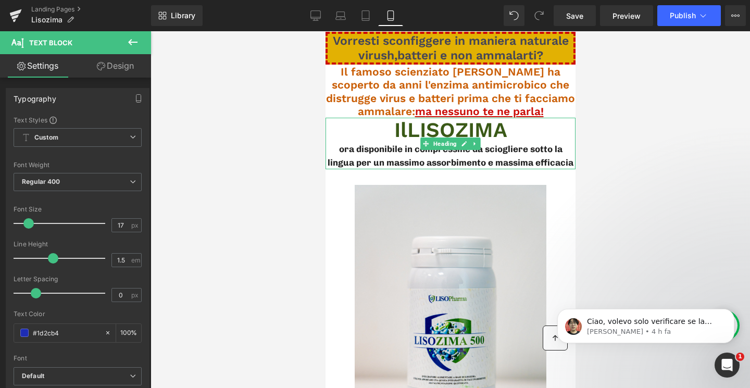
click at [453, 134] on span "LISOZIMA" at bounding box center [457, 130] width 100 height 24
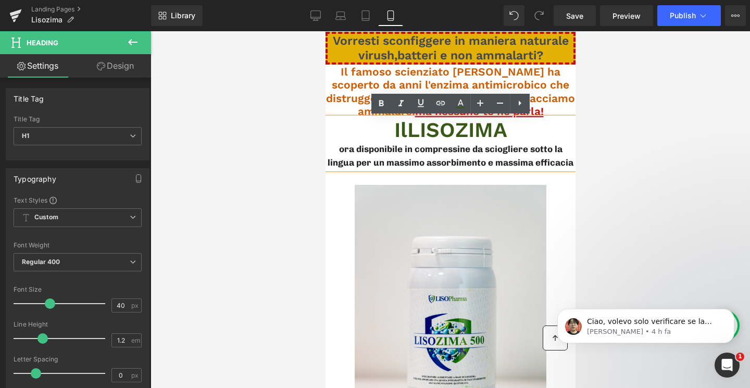
click at [452, 129] on span "LISOZIMA" at bounding box center [457, 130] width 100 height 24
click at [464, 106] on icon at bounding box center [460, 103] width 12 height 12
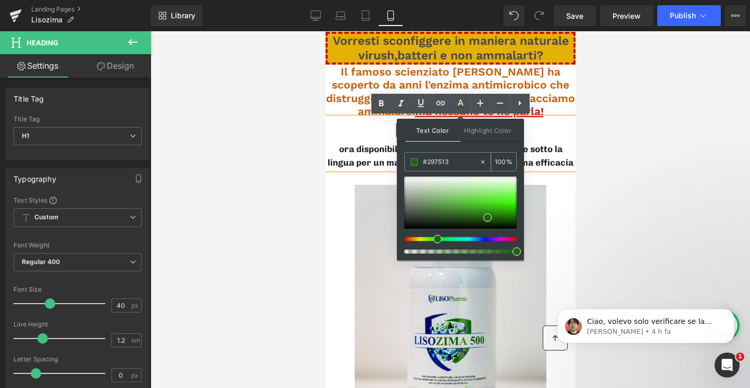
click at [450, 158] on input "#297513" at bounding box center [451, 161] width 56 height 11
click at [657, 208] on div at bounding box center [450, 209] width 599 height 357
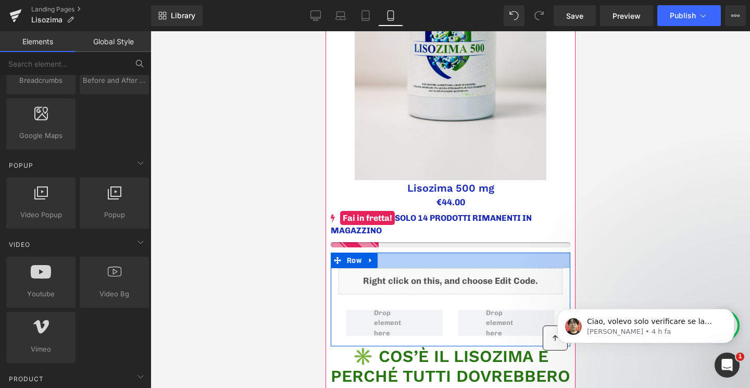
scroll to position [444, 0]
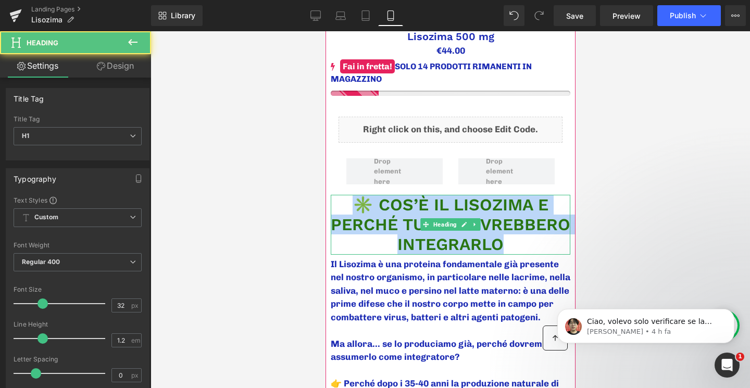
drag, startPoint x: 508, startPoint y: 247, endPoint x: 346, endPoint y: 205, distance: 167.7
click at [346, 205] on h1 "✳️ COS’È IL LISOZIMA E PERCHÉ TUTTI DOVREBBERO INTEGRARLO" at bounding box center [450, 225] width 240 height 60
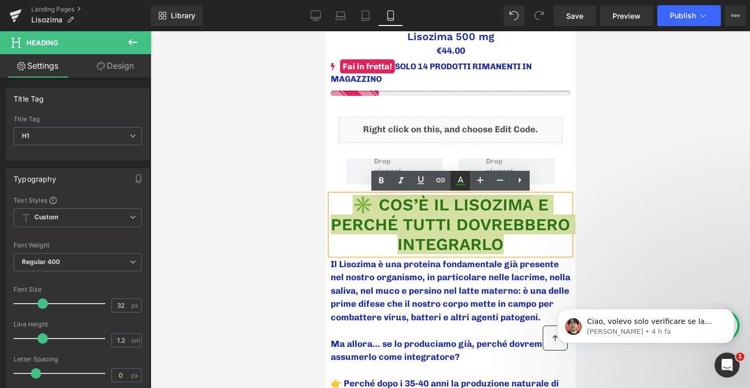
click at [461, 181] on icon at bounding box center [461, 180] width 6 height 6
type input "100"
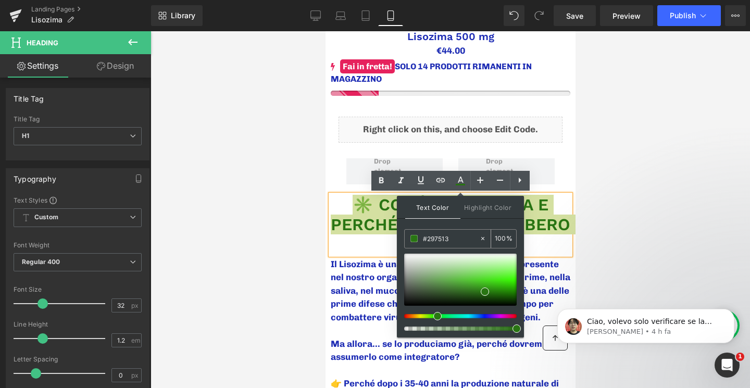
click at [459, 237] on input "#297513" at bounding box center [451, 238] width 56 height 11
type input "0"
paste input "#297513"
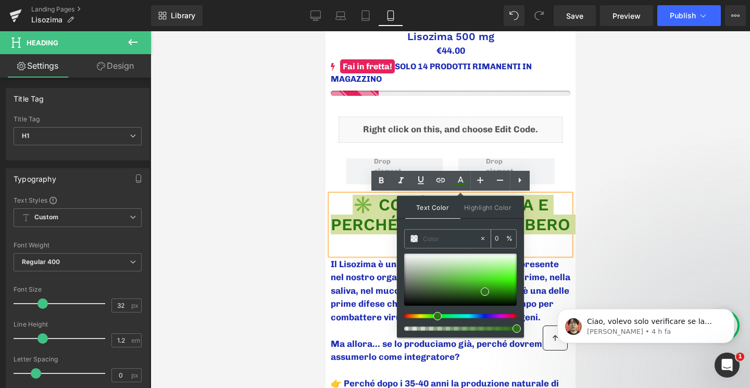
type input "#297513"
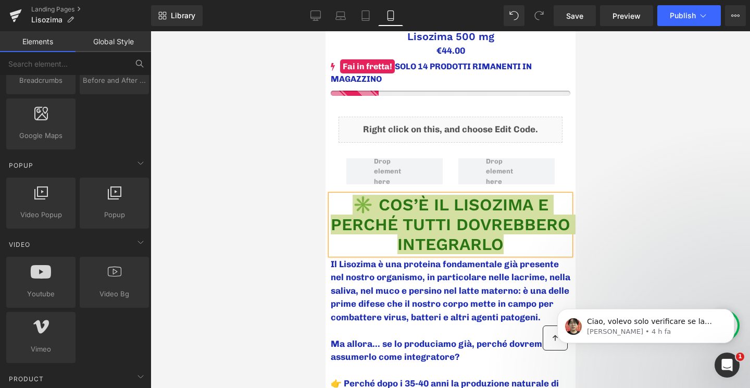
click at [604, 243] on div at bounding box center [450, 209] width 599 height 357
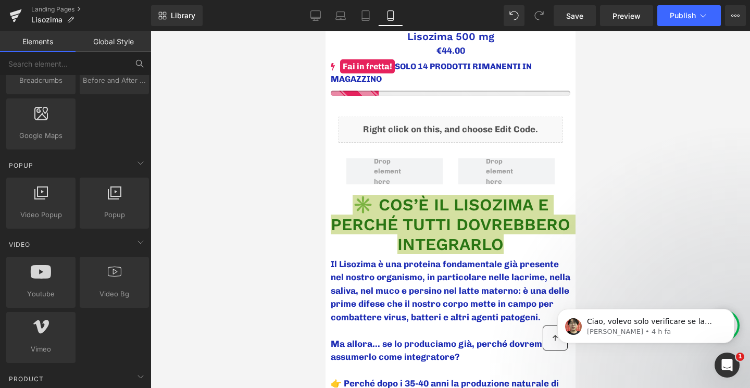
click at [610, 239] on div at bounding box center [450, 209] width 599 height 357
click at [625, 226] on div at bounding box center [450, 209] width 599 height 357
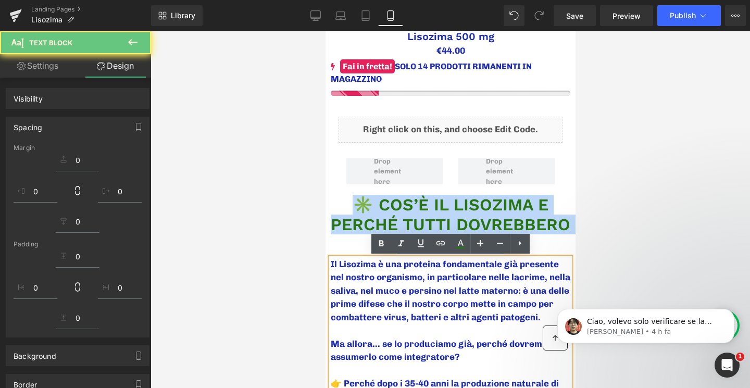
click at [521, 269] on p "Il Lisozima è una proteina fondamentale già presente nel nostro organismo, in p…" at bounding box center [450, 291] width 240 height 67
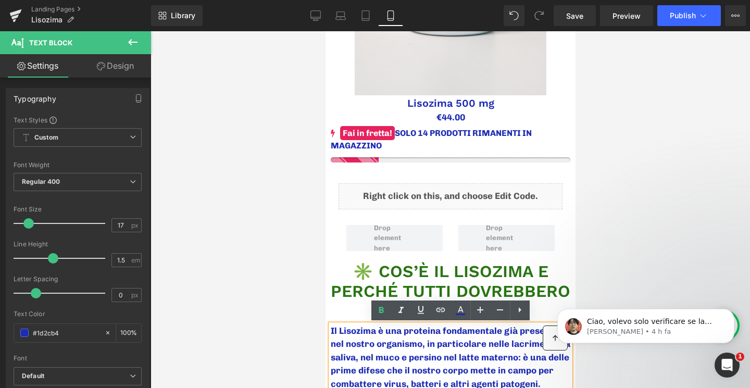
scroll to position [386, 0]
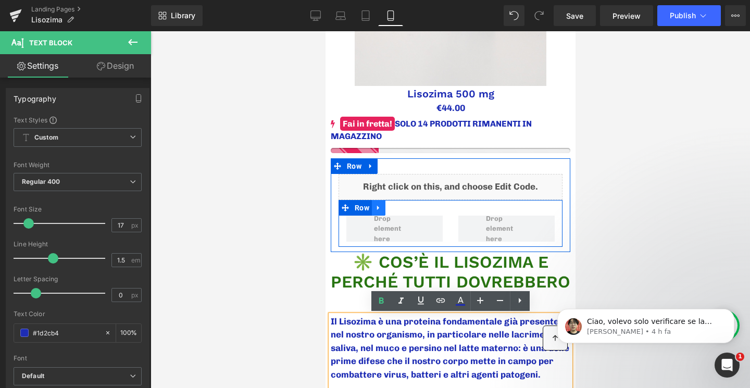
click at [377, 207] on icon at bounding box center [378, 207] width 2 height 5
click at [406, 209] on icon at bounding box center [405, 207] width 7 height 7
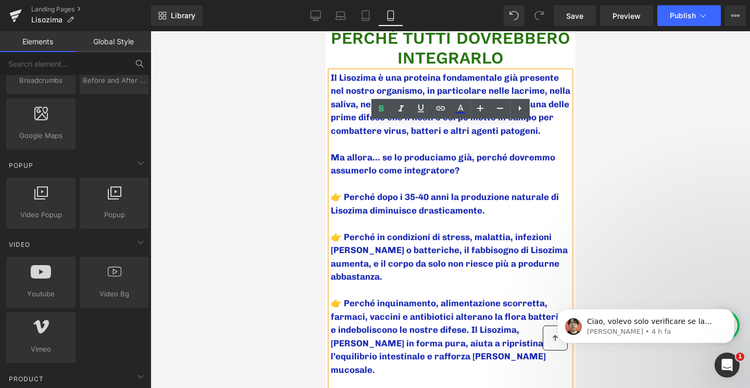
scroll to position [734, 0]
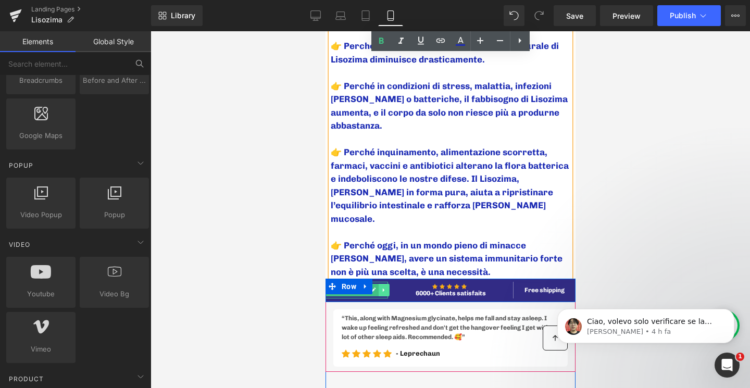
click at [382, 287] on icon at bounding box center [384, 290] width 6 height 6
click at [556, 284] on link at bounding box center [560, 290] width 11 height 12
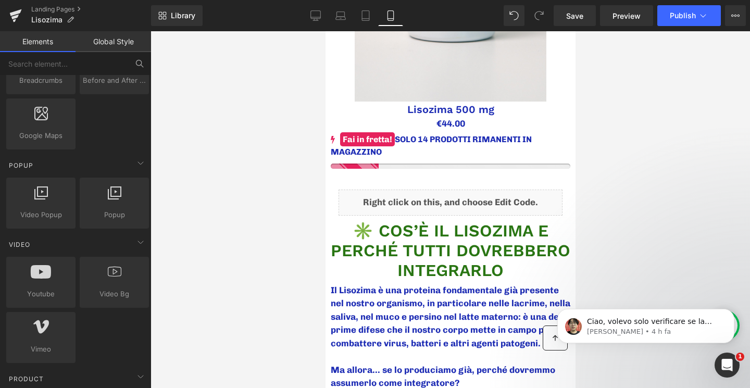
scroll to position [579, 0]
